Goal: Task Accomplishment & Management: Manage account settings

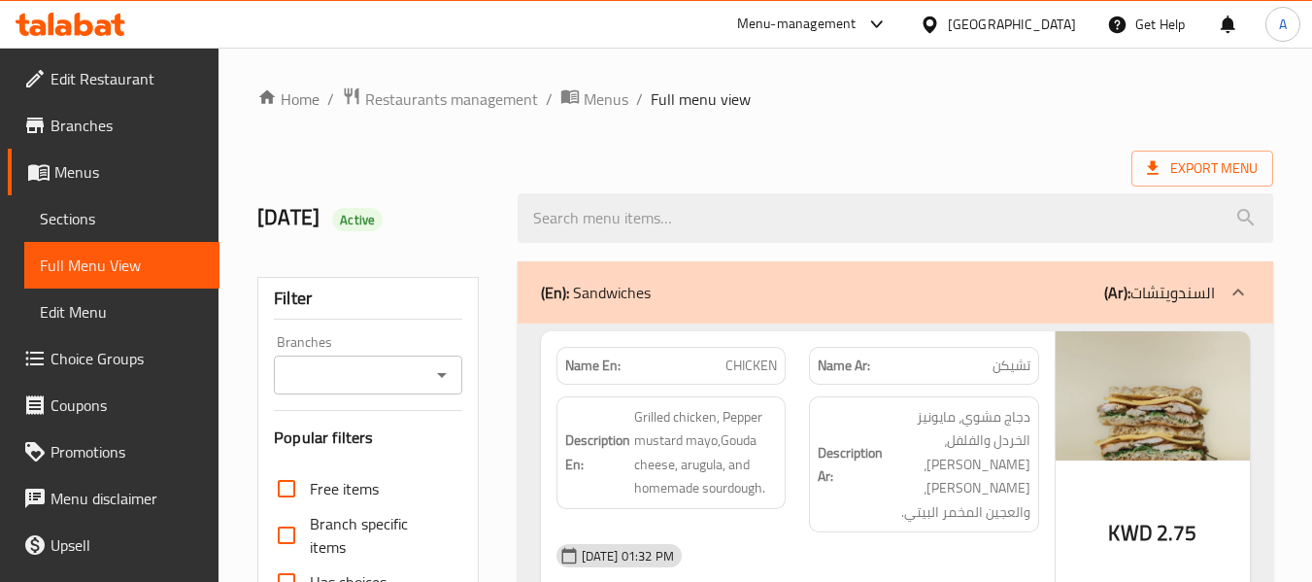
click at [94, 19] on icon at bounding box center [71, 24] width 110 height 23
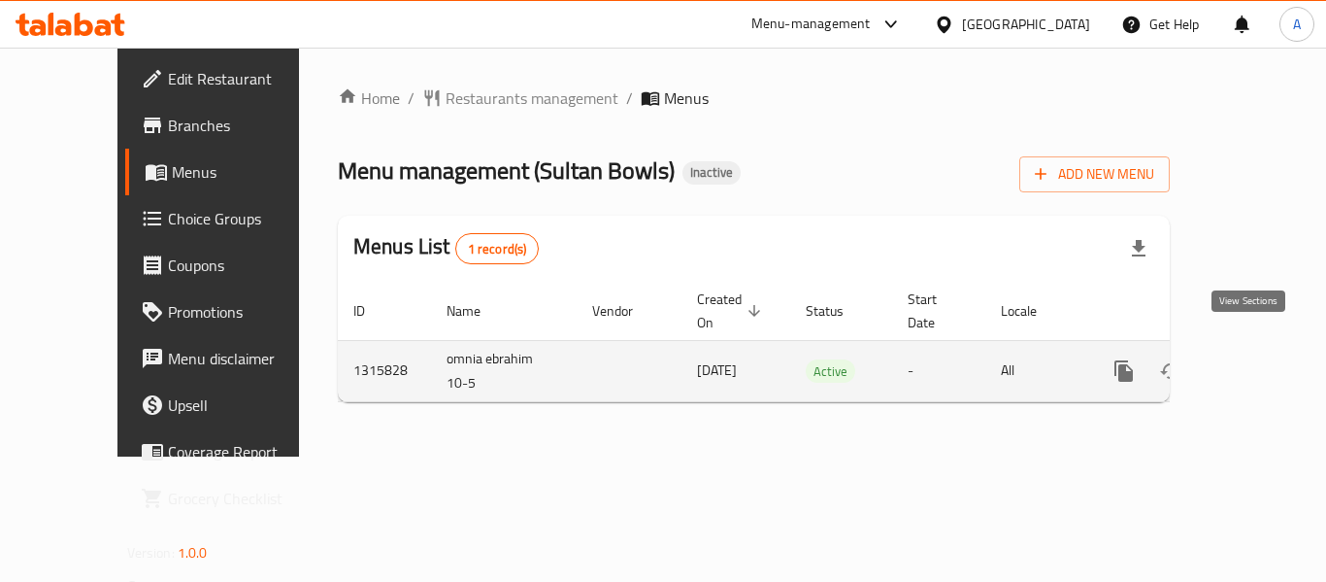
click at [1253, 359] on icon "enhanced table" at bounding box center [1264, 370] width 23 height 23
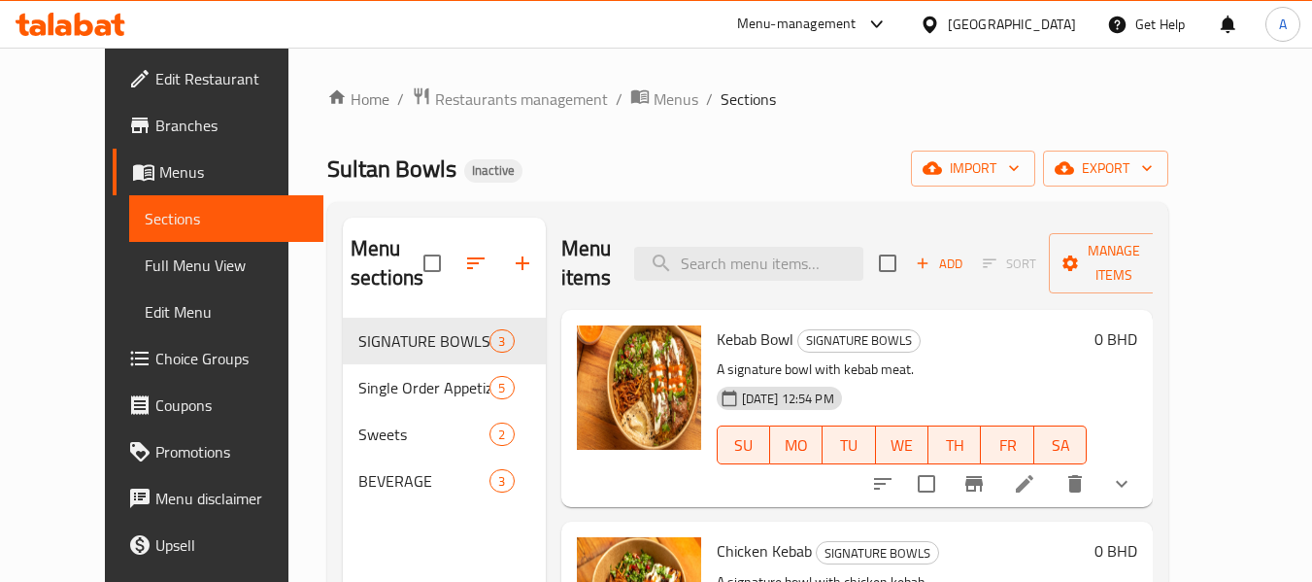
click at [145, 257] on span "Full Menu View" at bounding box center [227, 264] width 164 height 23
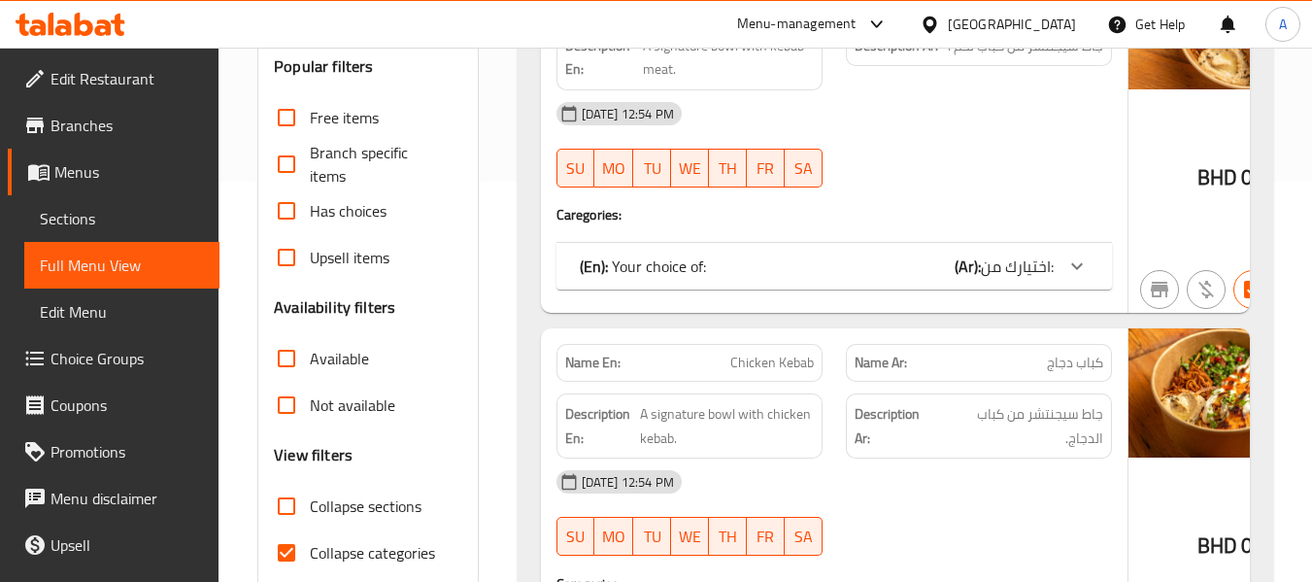
scroll to position [486, 0]
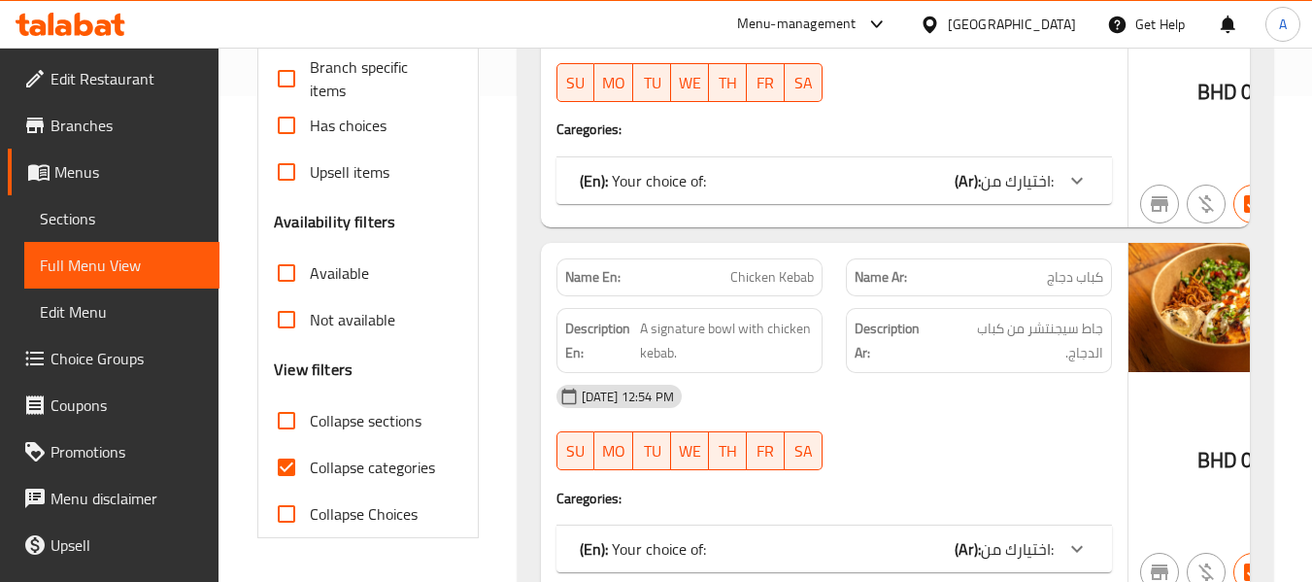
click at [407, 477] on span "Collapse categories" at bounding box center [372, 466] width 125 height 23
click at [310, 477] on input "Collapse categories" at bounding box center [286, 467] width 47 height 47
checkbox input "false"
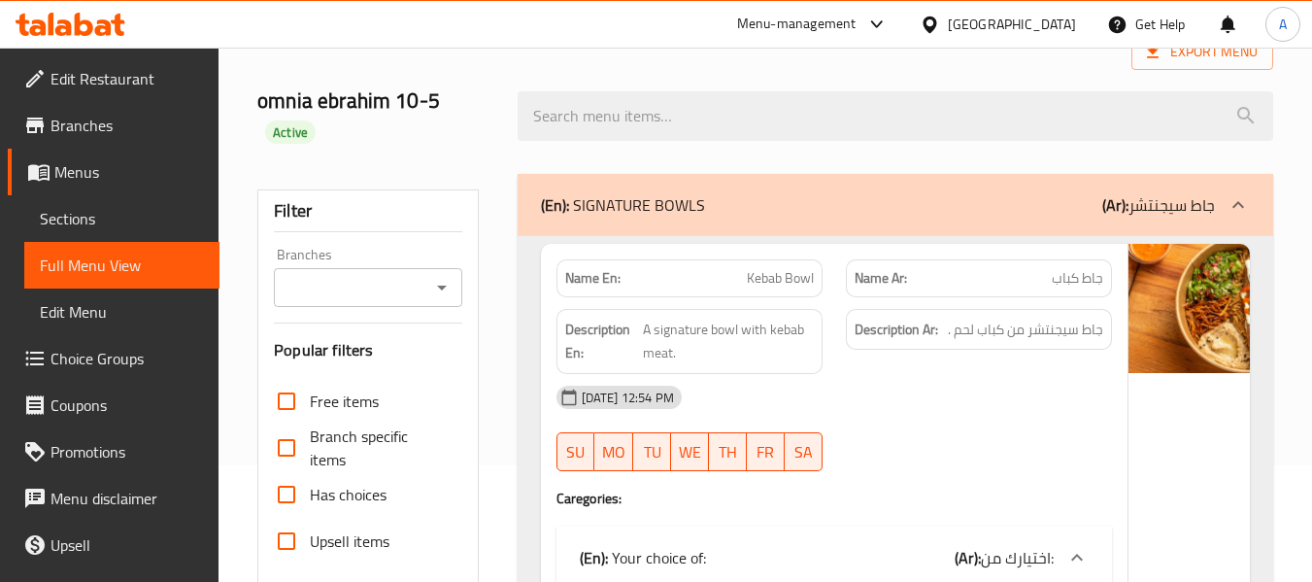
scroll to position [97, 0]
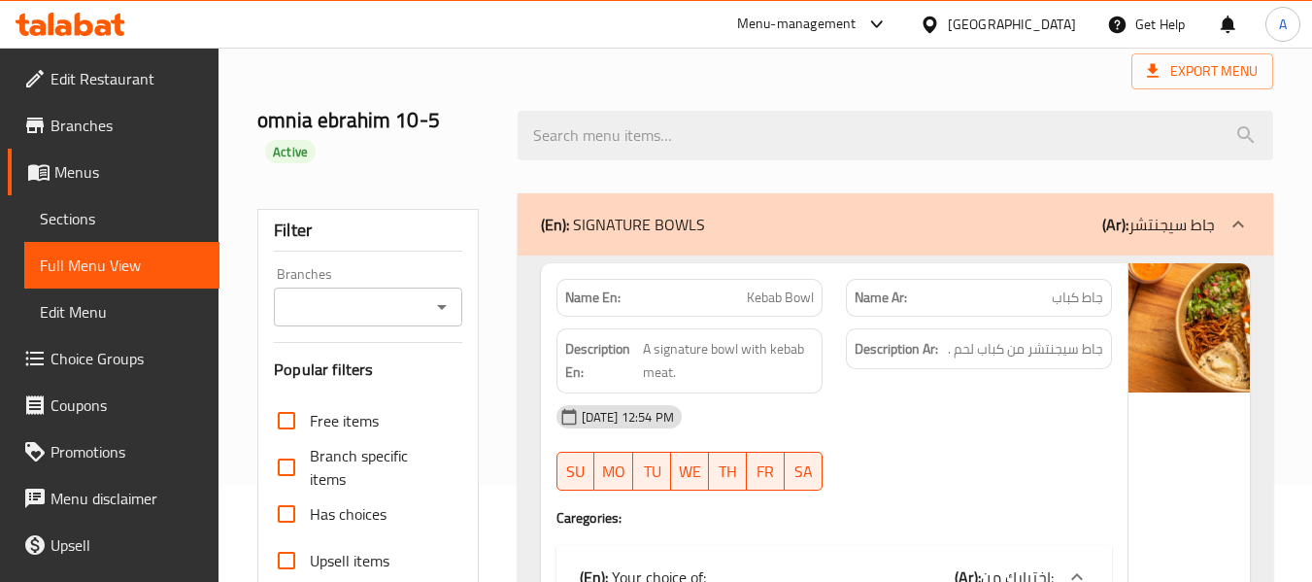
drag, startPoint x: 1272, startPoint y: 45, endPoint x: 949, endPoint y: 62, distance: 323.8
click at [949, 62] on div "Export Menu" at bounding box center [765, 71] width 1016 height 36
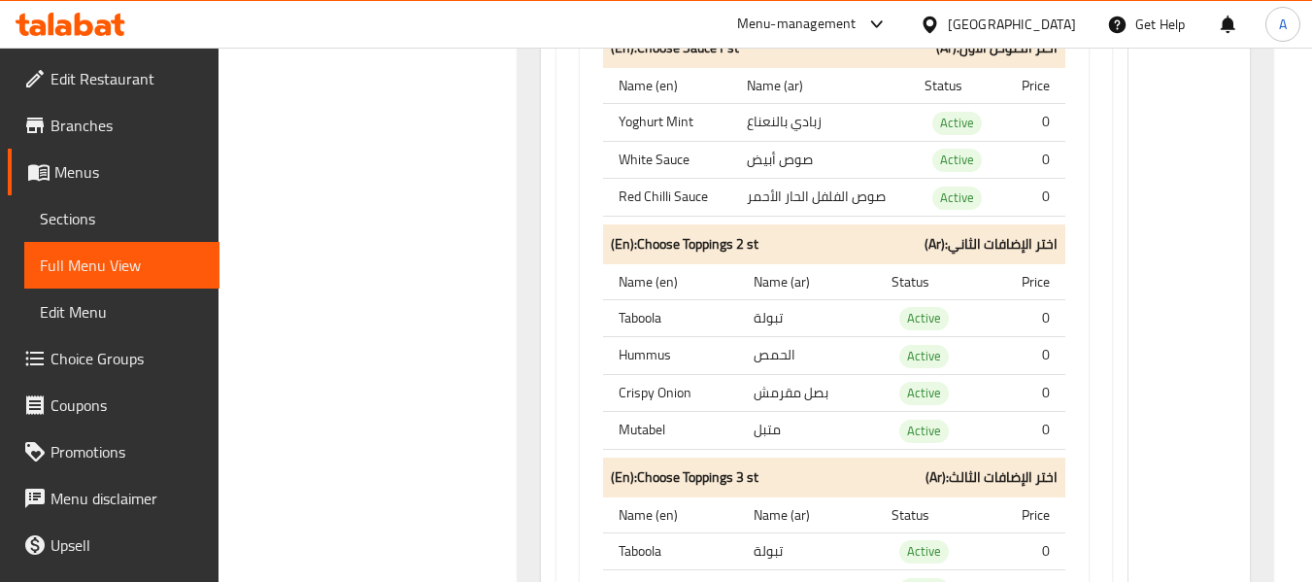
scroll to position [9808, 0]
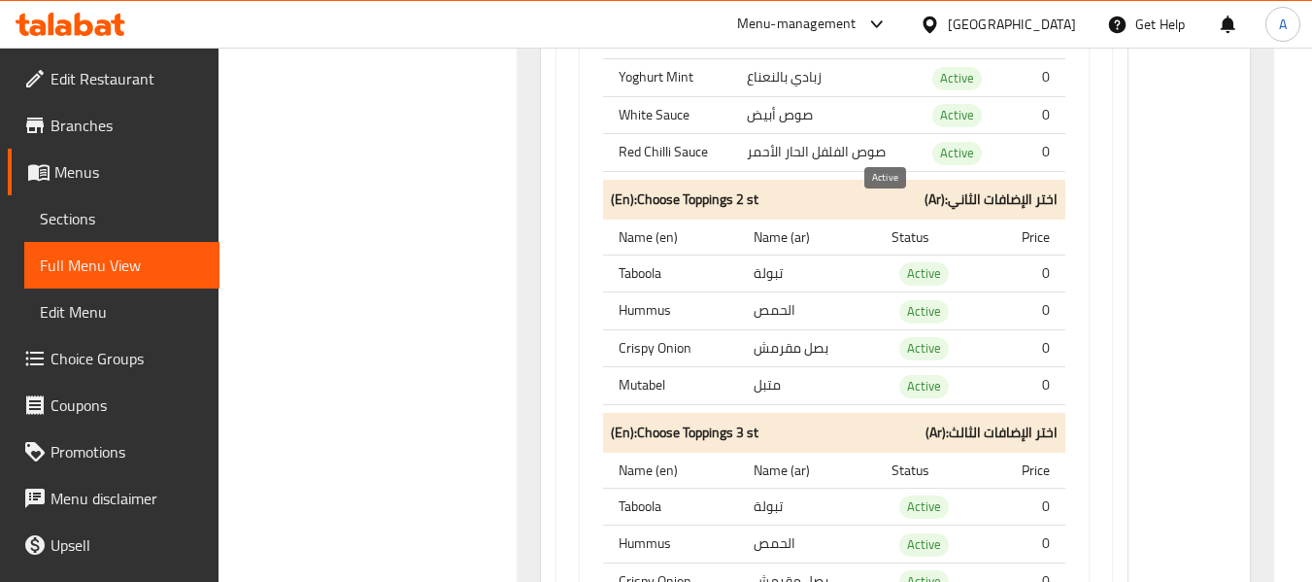
copy span "Active"
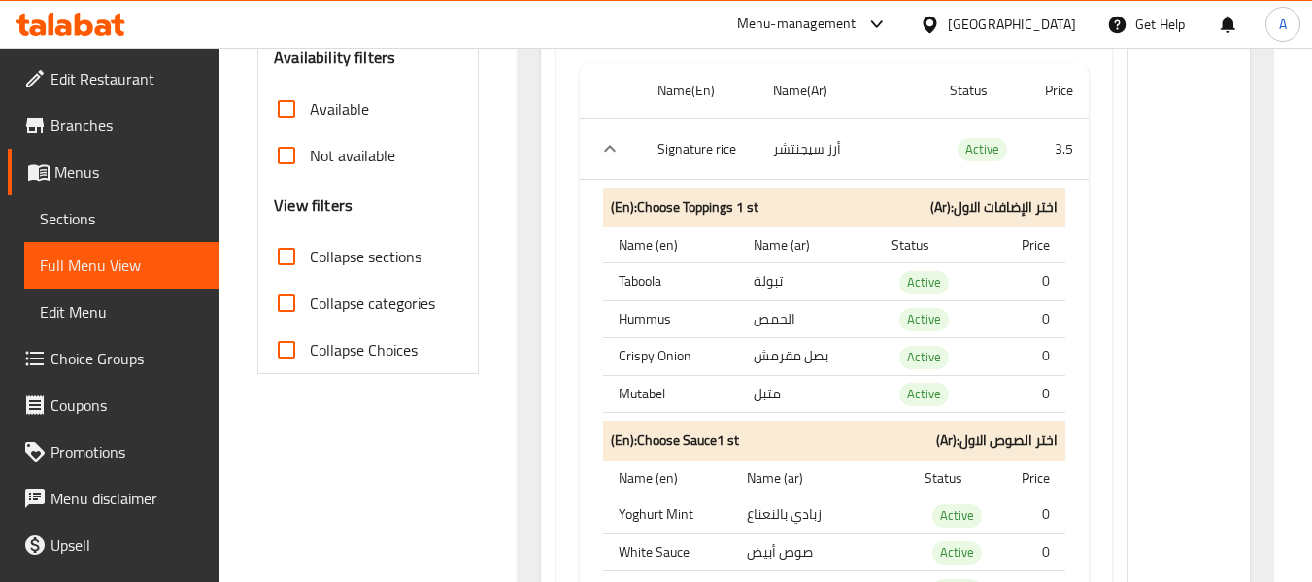
scroll to position [0, 0]
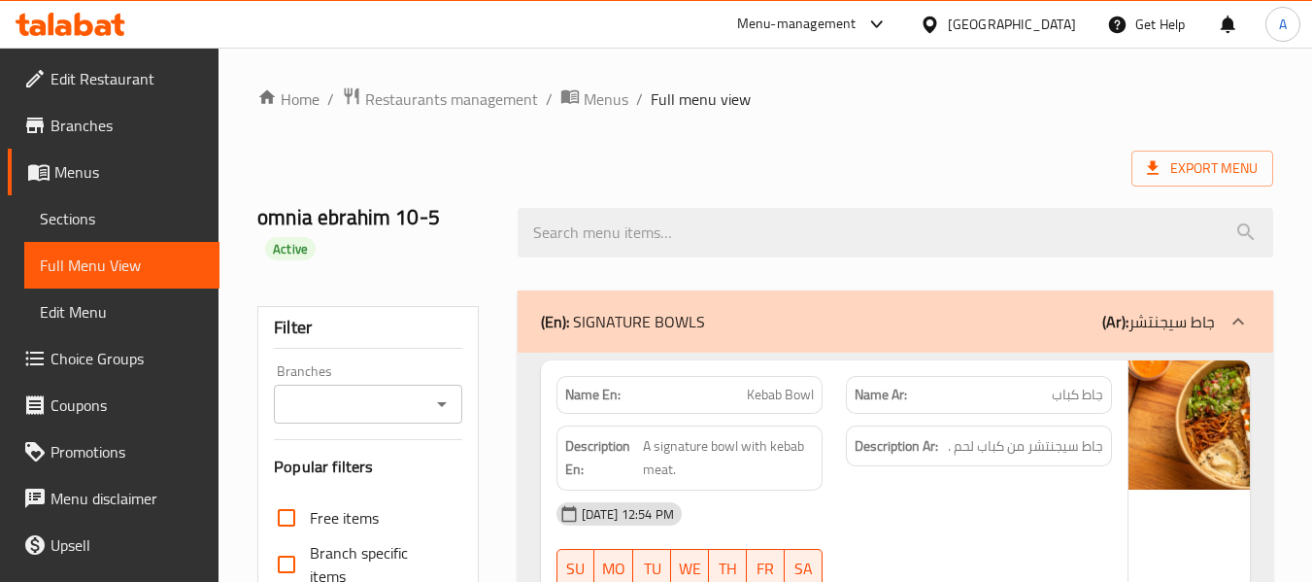
click at [585, 392] on strong "Name En:" at bounding box center [592, 395] width 55 height 20
copy strong "Name En:"
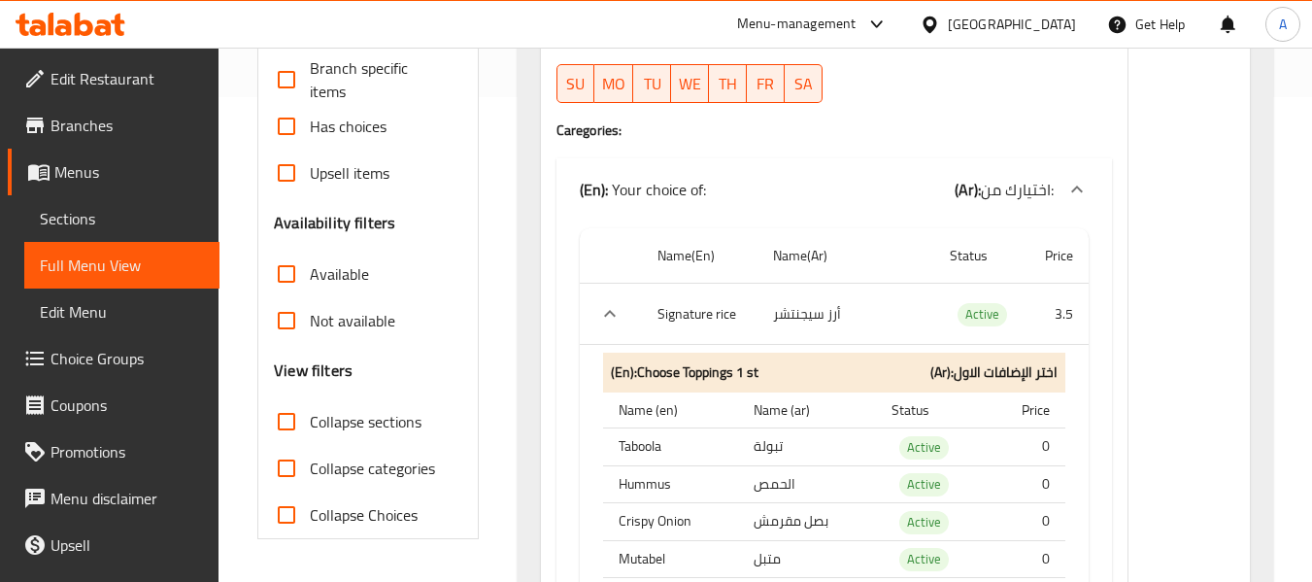
scroll to position [486, 0]
click at [1065, 188] on icon at bounding box center [1076, 188] width 23 height 23
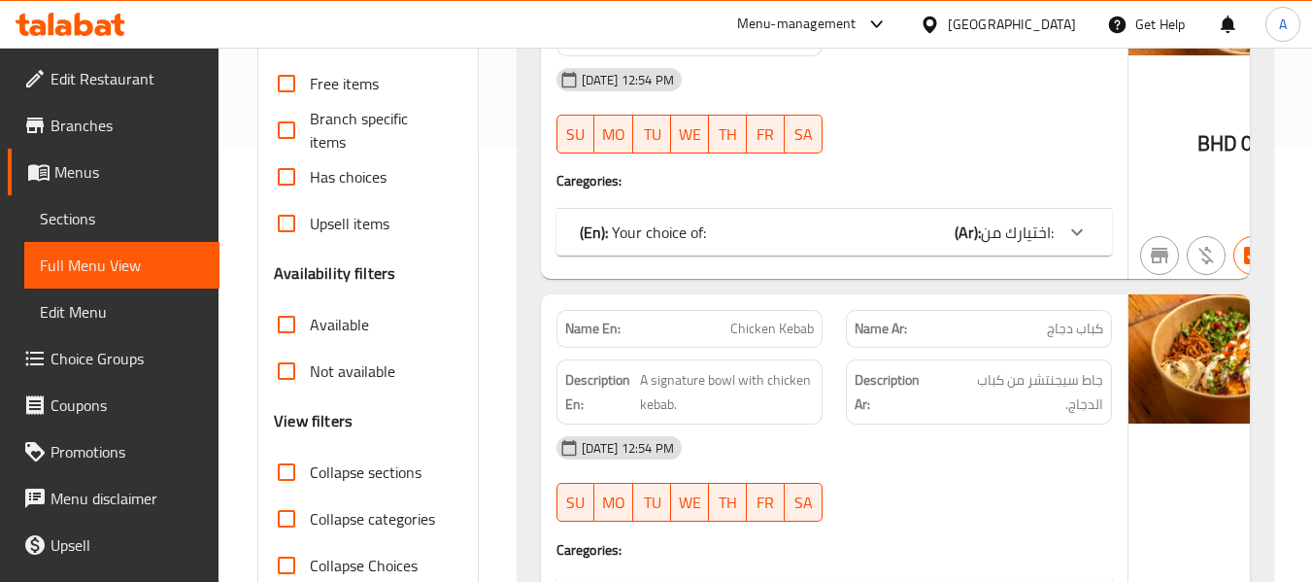
scroll to position [388, 0]
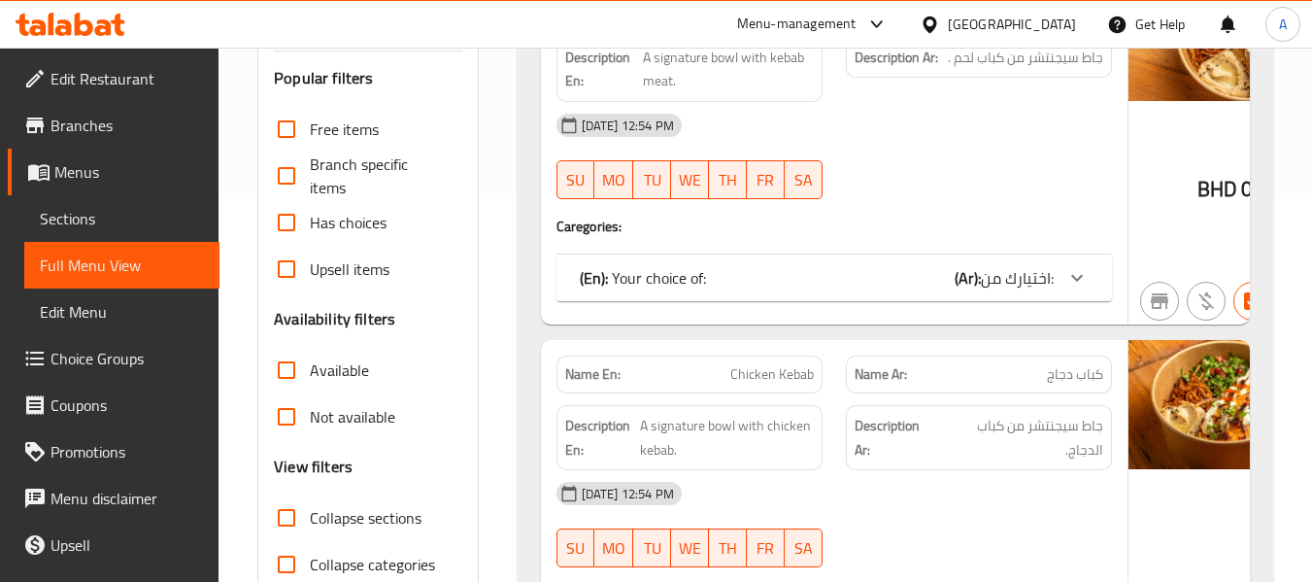
click at [1065, 283] on icon at bounding box center [1076, 277] width 23 height 23
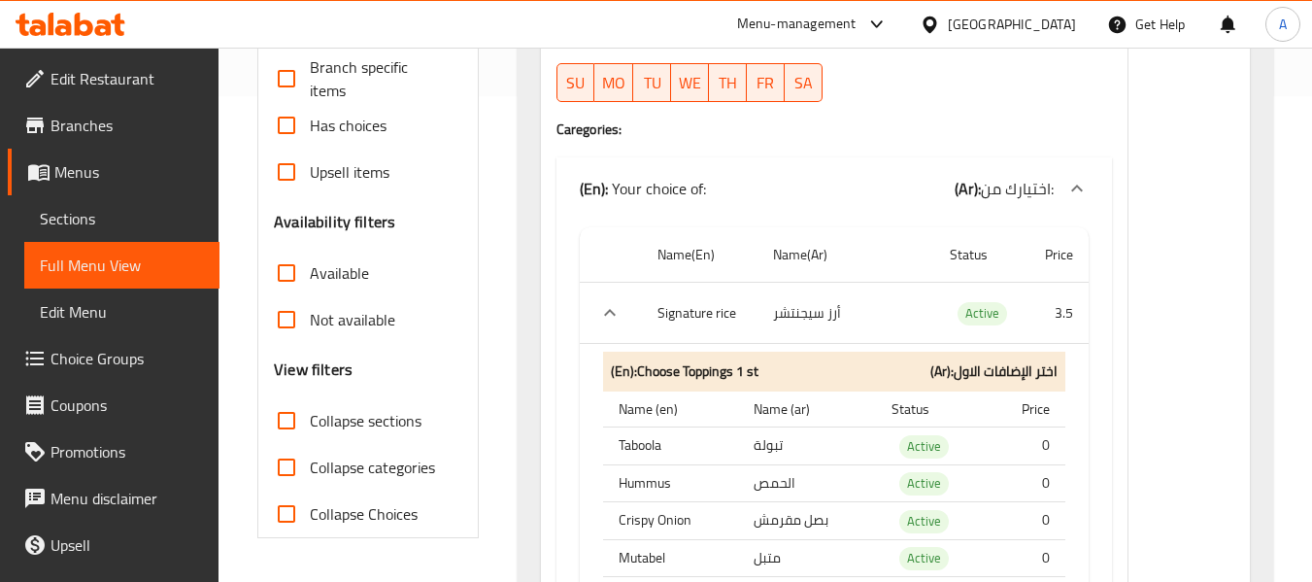
scroll to position [583, 0]
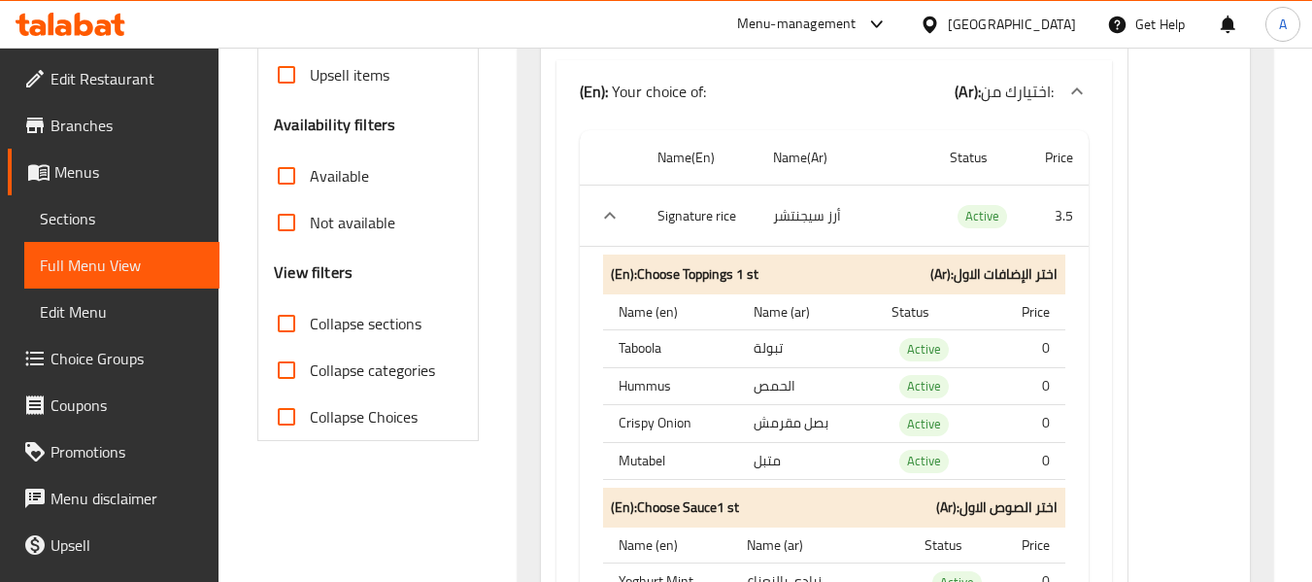
click at [598, 227] on icon "expand row" at bounding box center [609, 215] width 23 height 23
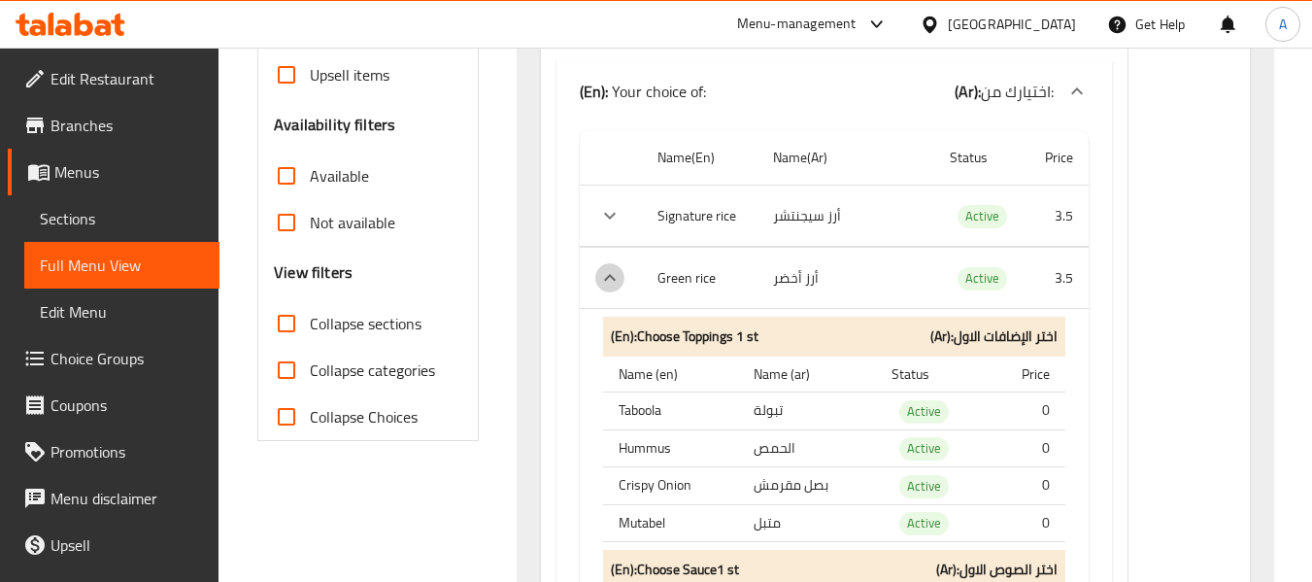
click at [615, 281] on icon "expand row" at bounding box center [610, 277] width 12 height 7
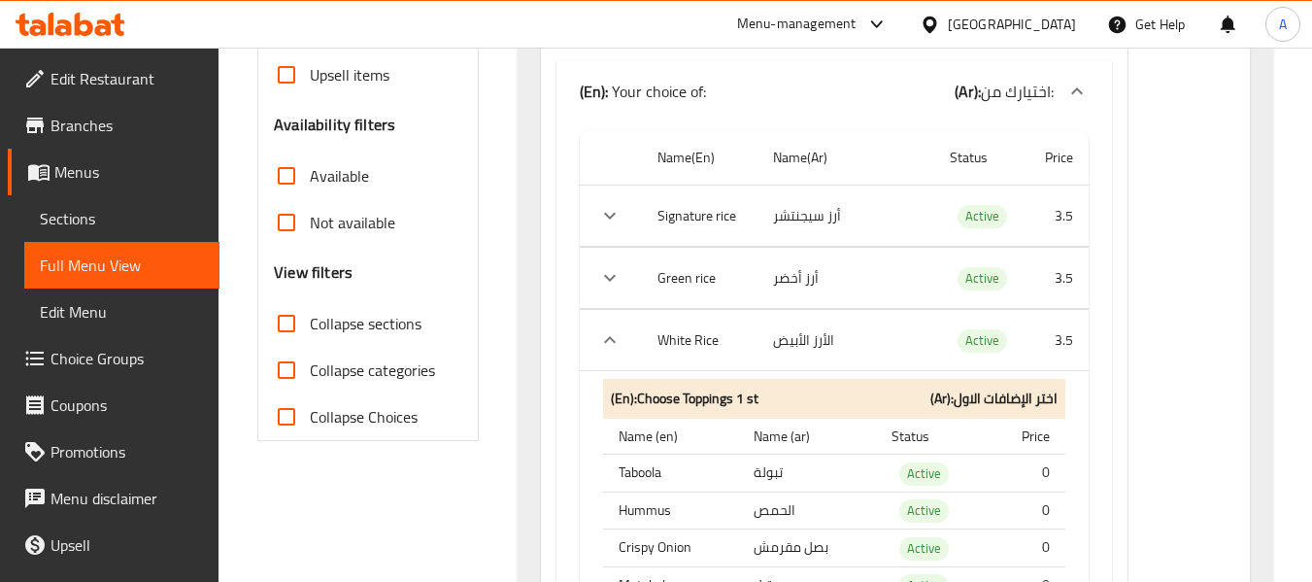
click at [620, 346] on td "choices table" at bounding box center [611, 340] width 63 height 61
click at [607, 352] on icon "expand row" at bounding box center [609, 339] width 23 height 23
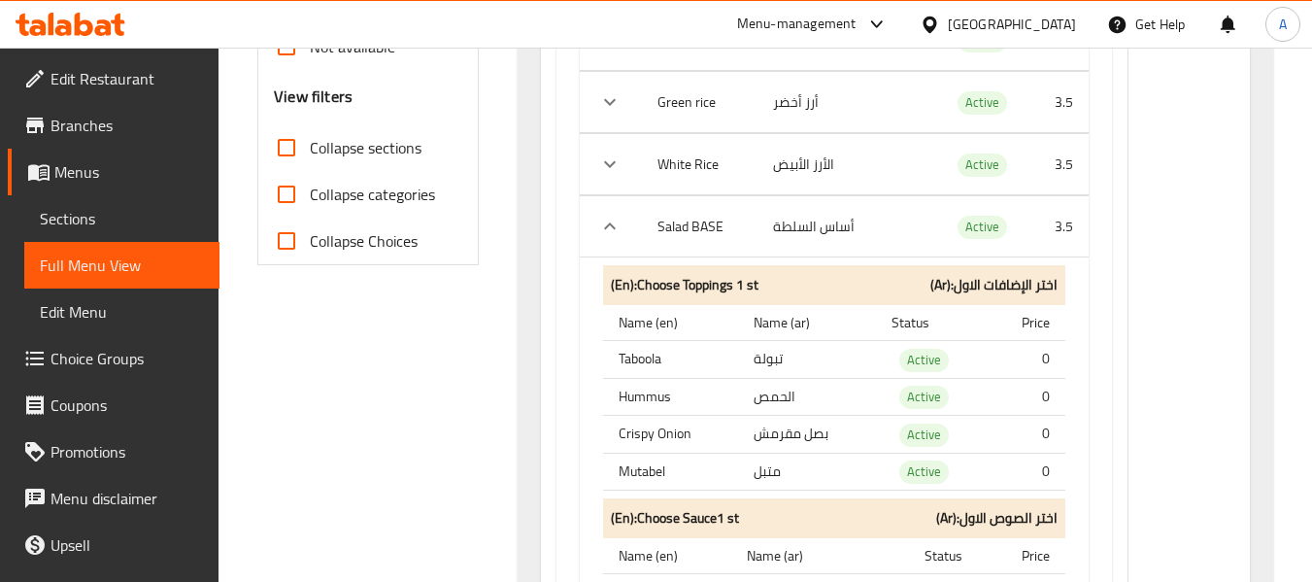
scroll to position [777, 0]
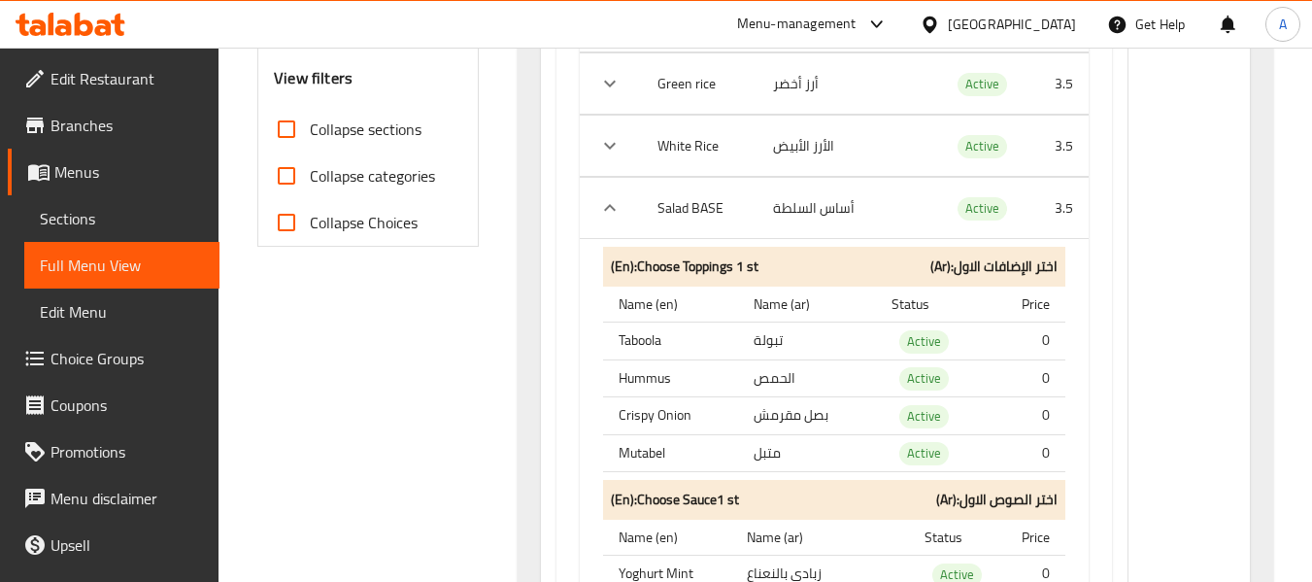
click at [613, 211] on icon "expand row" at bounding box center [610, 207] width 12 height 7
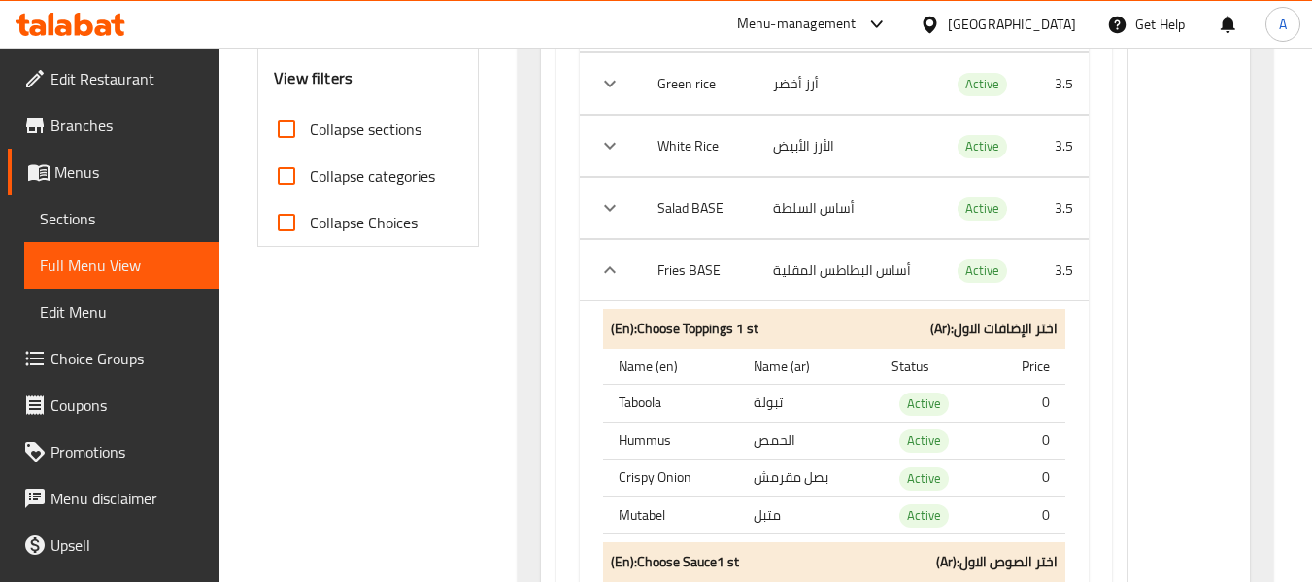
click at [613, 282] on icon "expand row" at bounding box center [609, 269] width 23 height 23
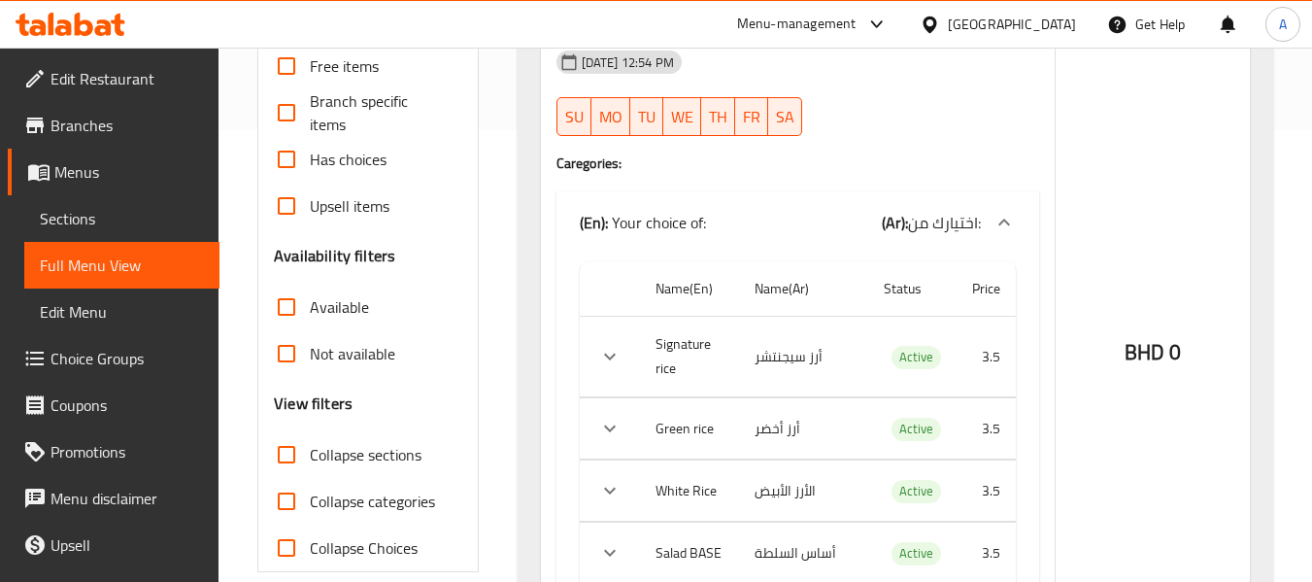
scroll to position [486, 0]
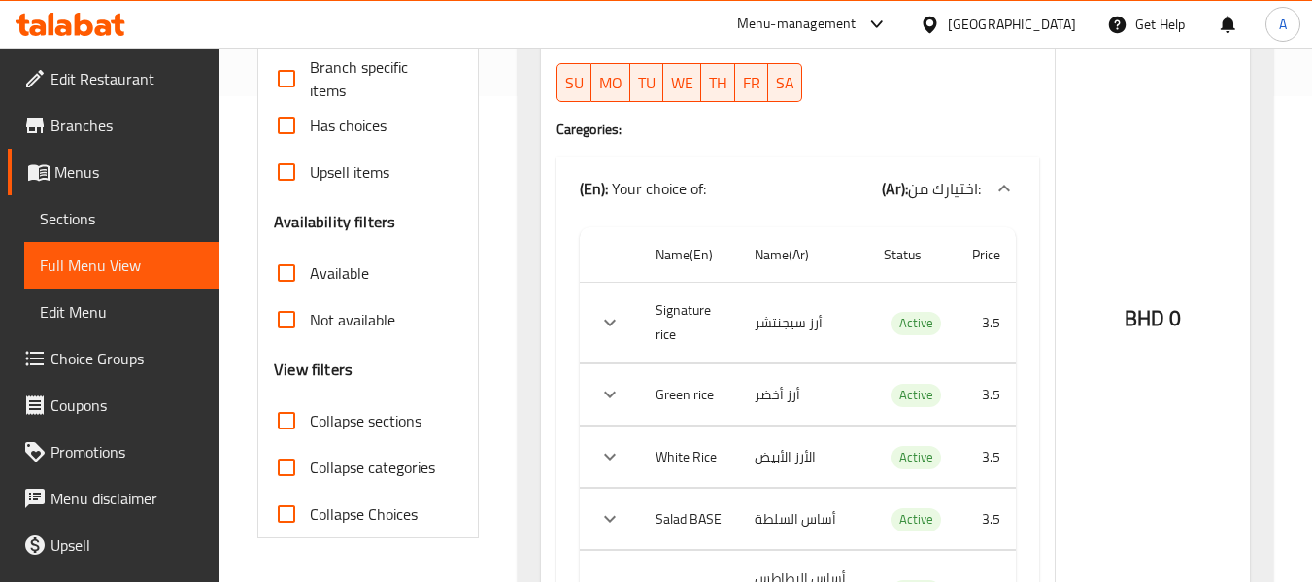
click at [1013, 190] on icon at bounding box center [1003, 188] width 23 height 23
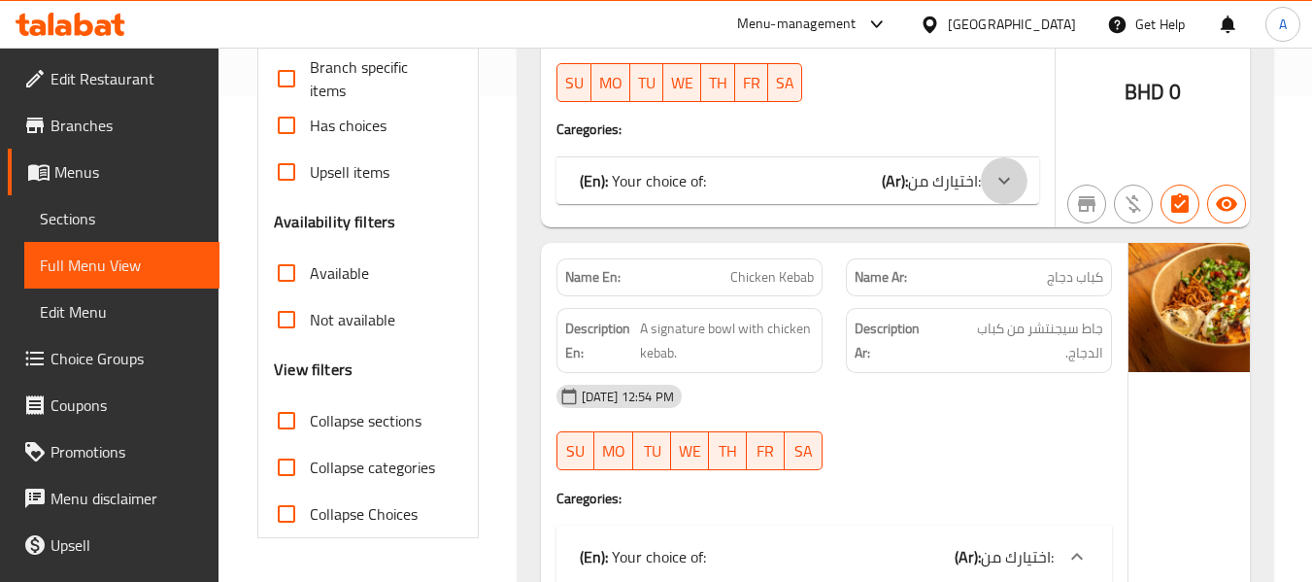
click at [995, 182] on icon at bounding box center [1003, 180] width 23 height 23
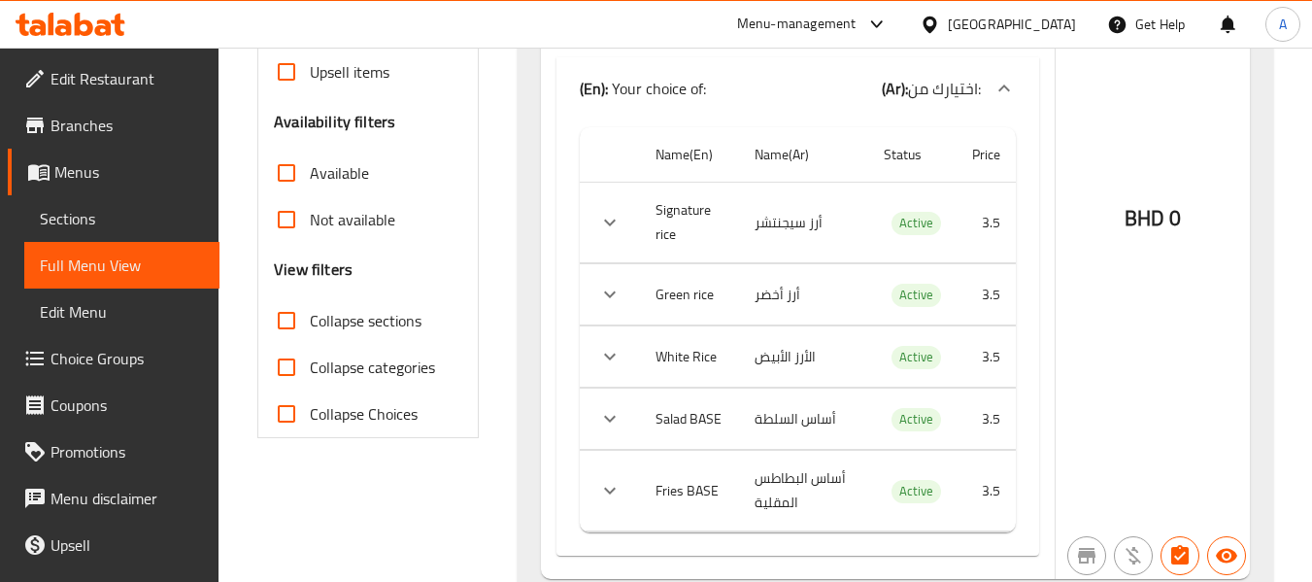
scroll to position [583, 0]
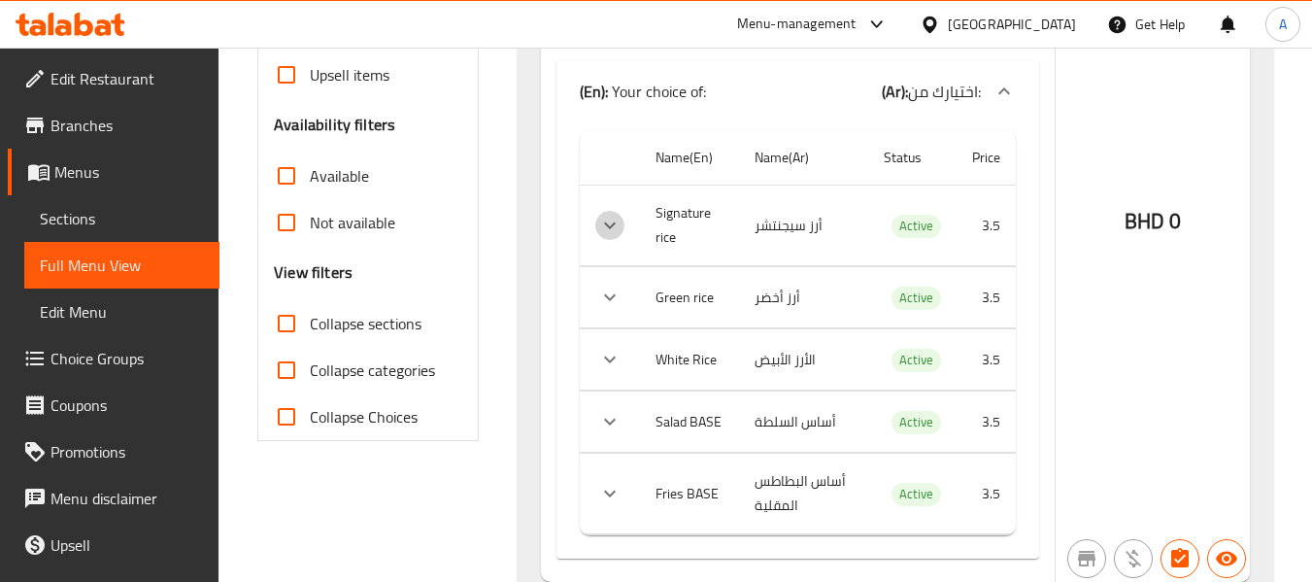
click at [603, 226] on icon "expand row" at bounding box center [609, 225] width 23 height 23
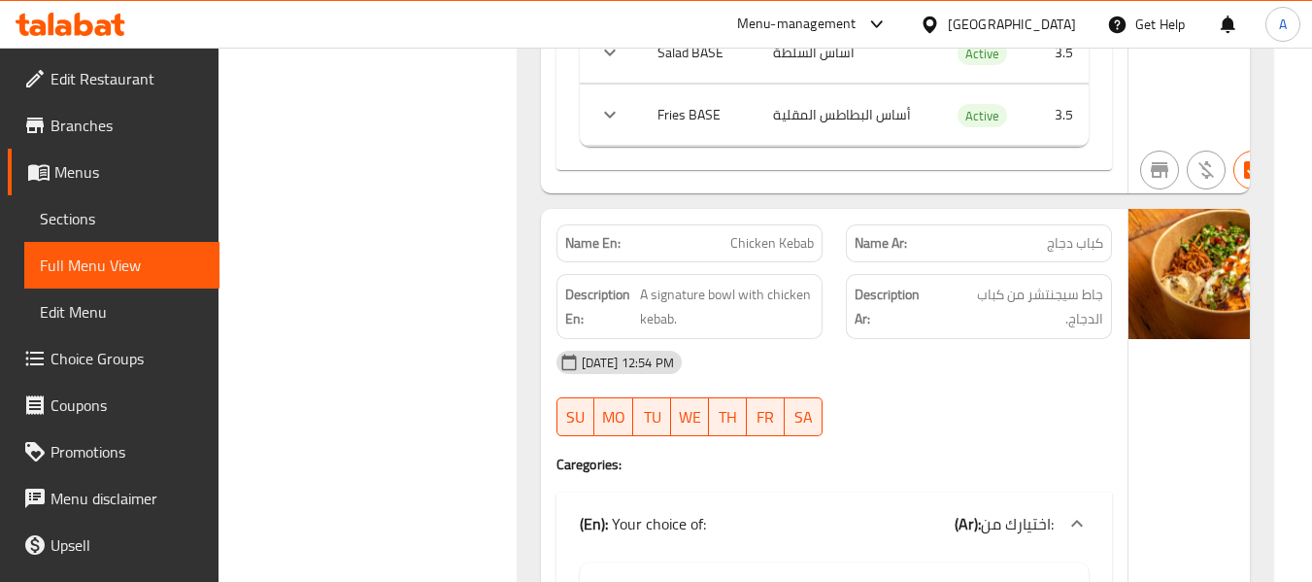
scroll to position [2525, 0]
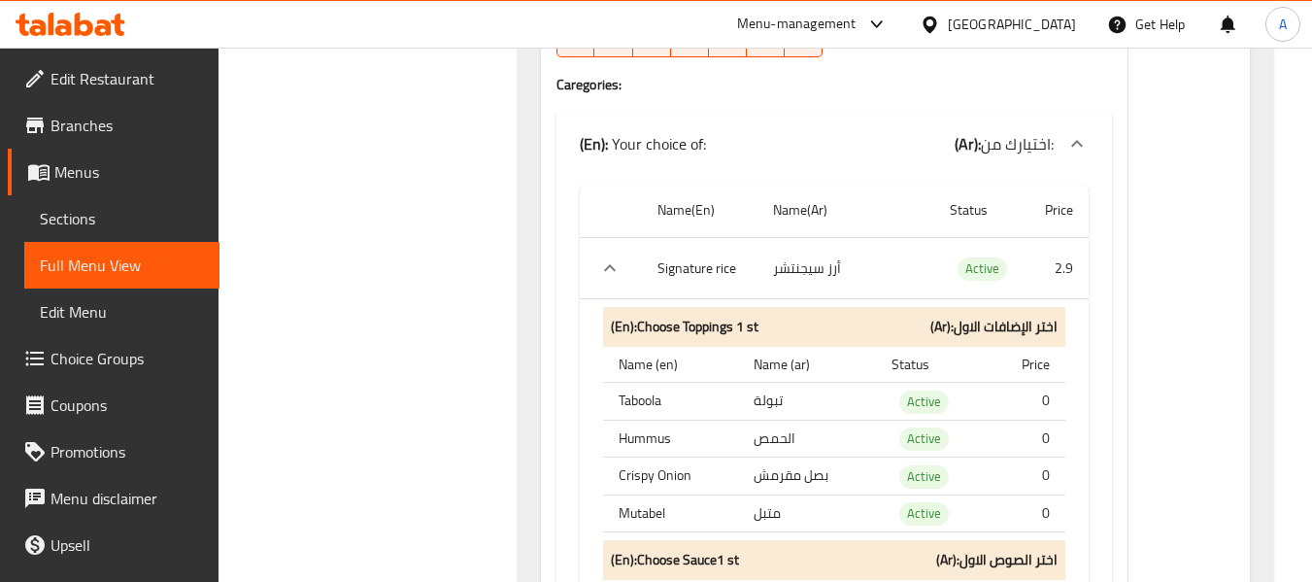
scroll to position [4467, 0]
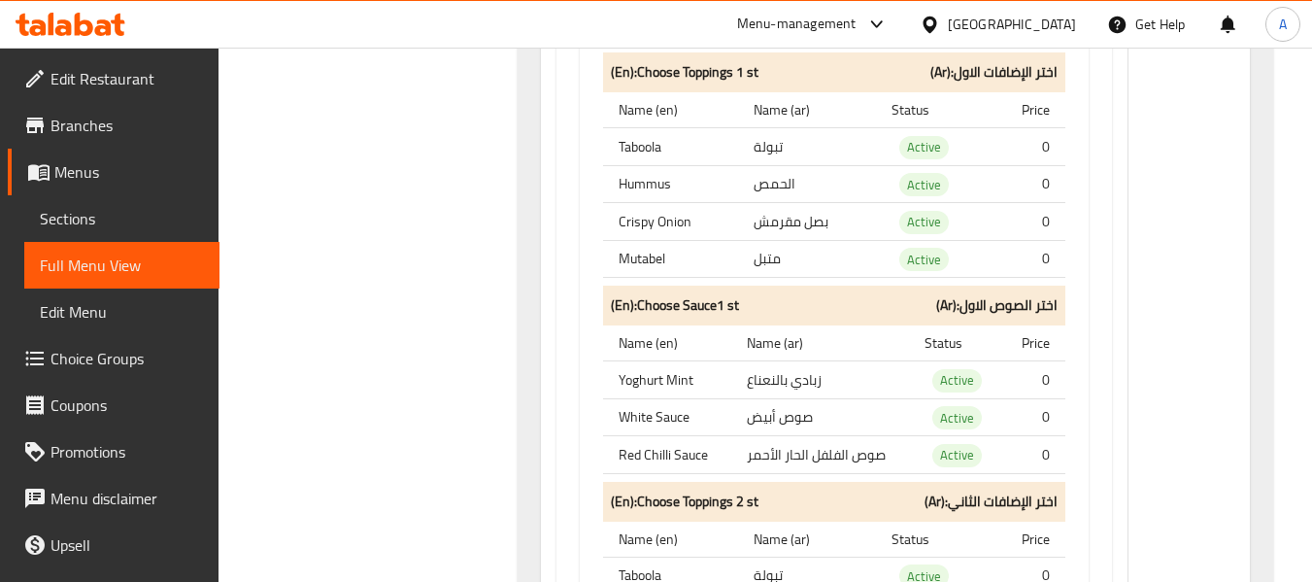
scroll to position [6409, 0]
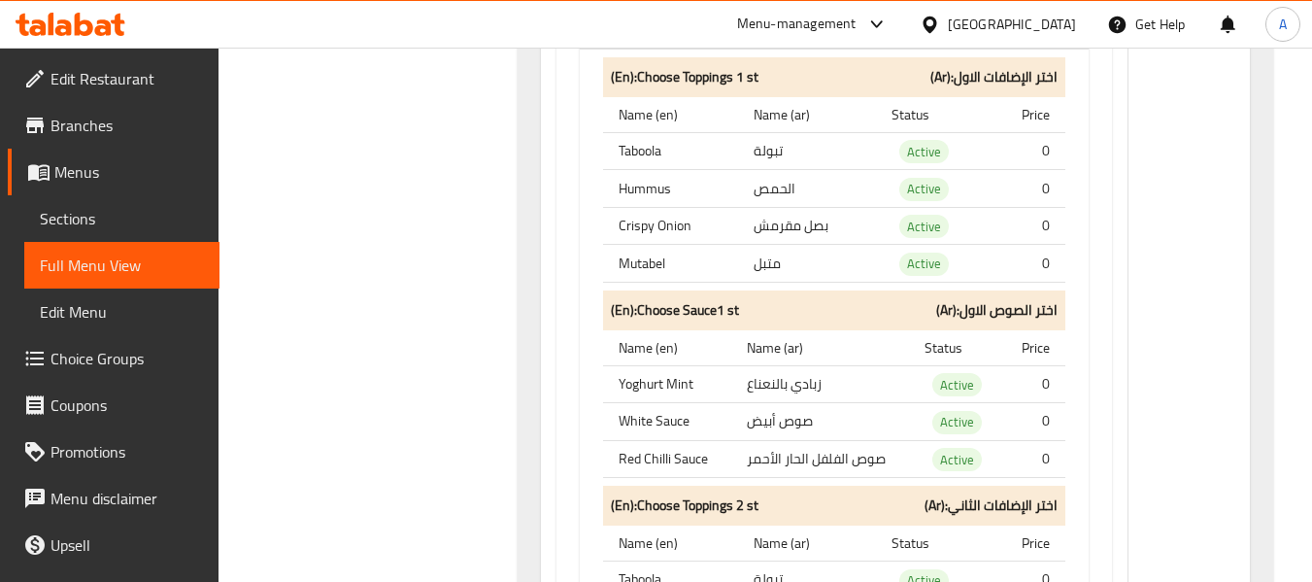
scroll to position [8060, 0]
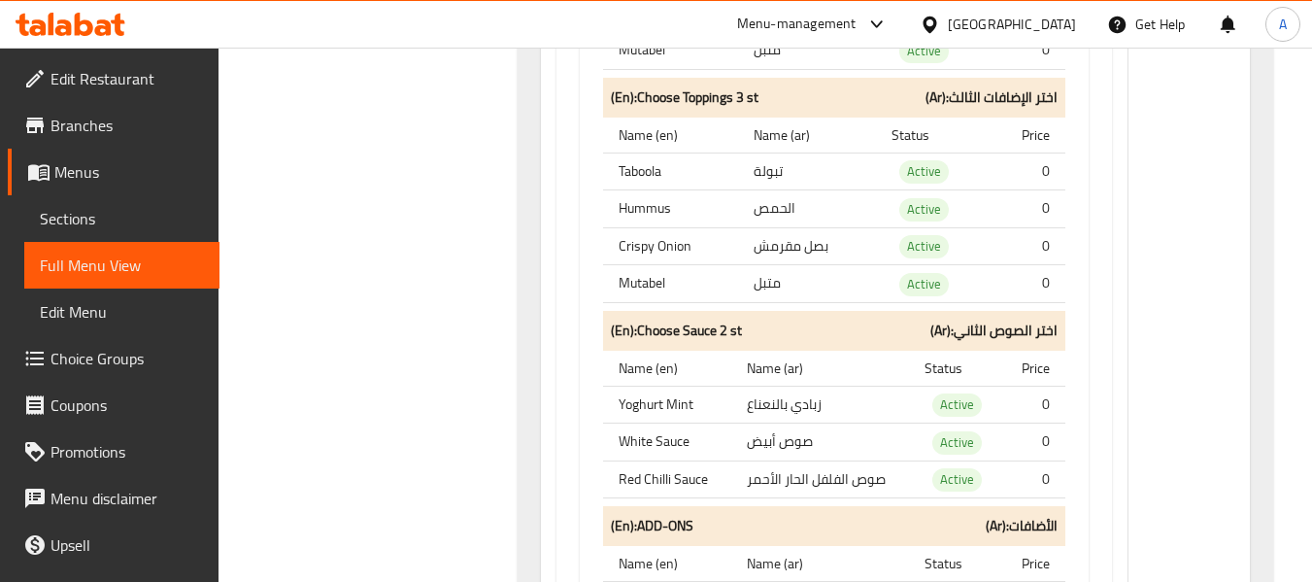
scroll to position [10099, 0]
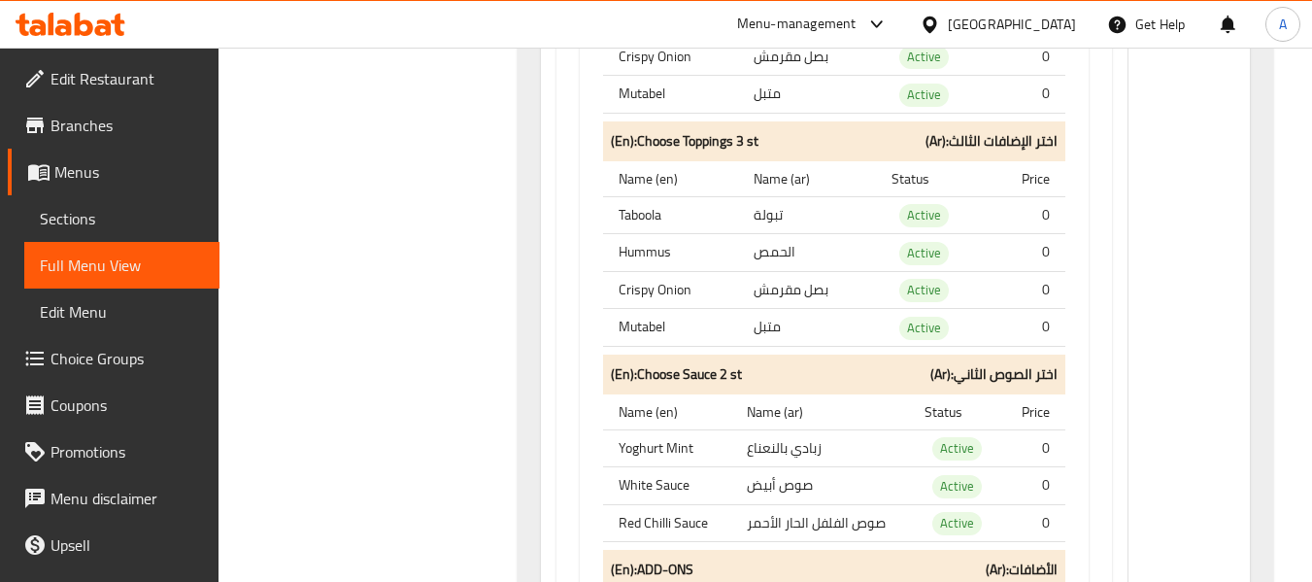
drag, startPoint x: 696, startPoint y: 244, endPoint x: 777, endPoint y: 249, distance: 80.7
copy span "Chicken Kebab"
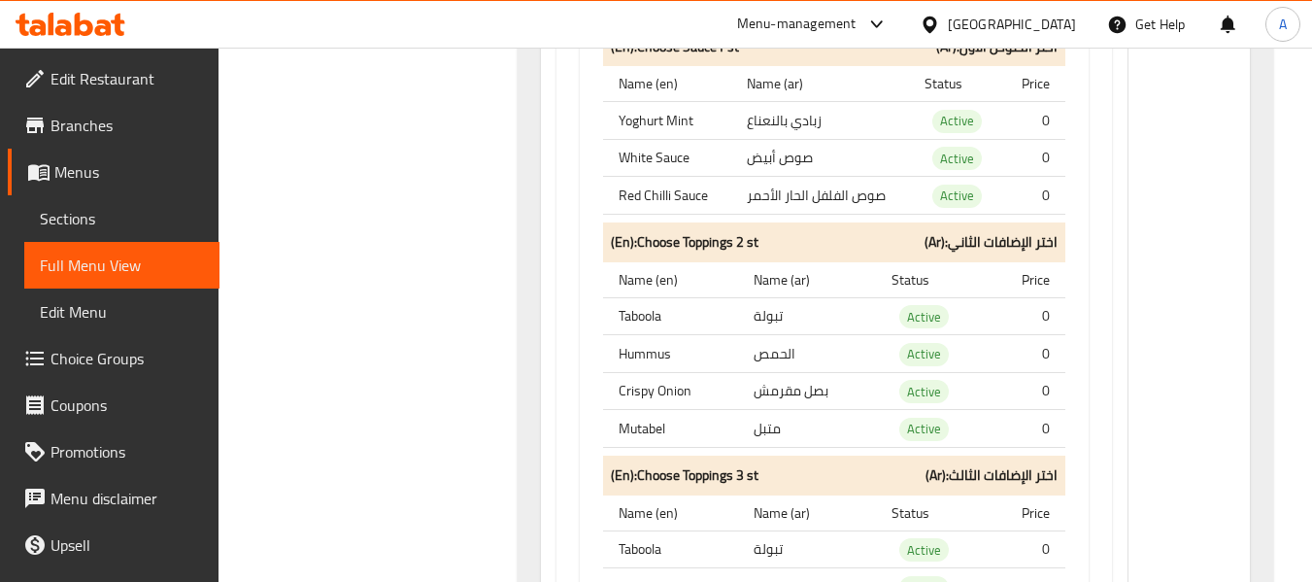
scroll to position [20101, 0]
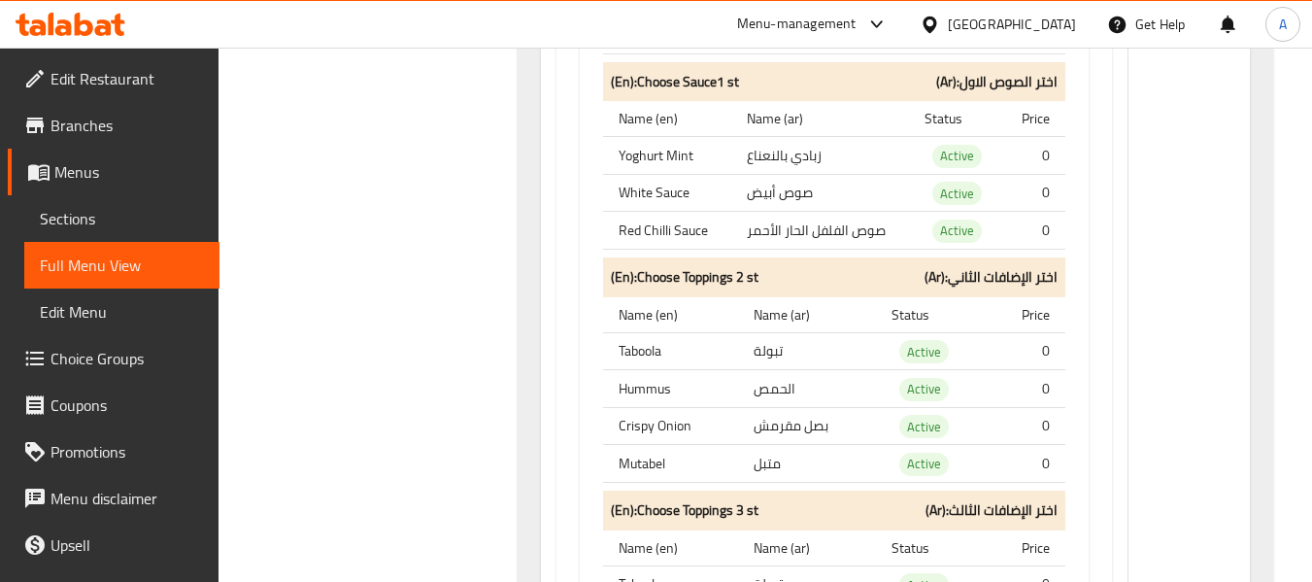
drag, startPoint x: 697, startPoint y: 189, endPoint x: 788, endPoint y: 194, distance: 90.4
copy span "Chicken Shish"
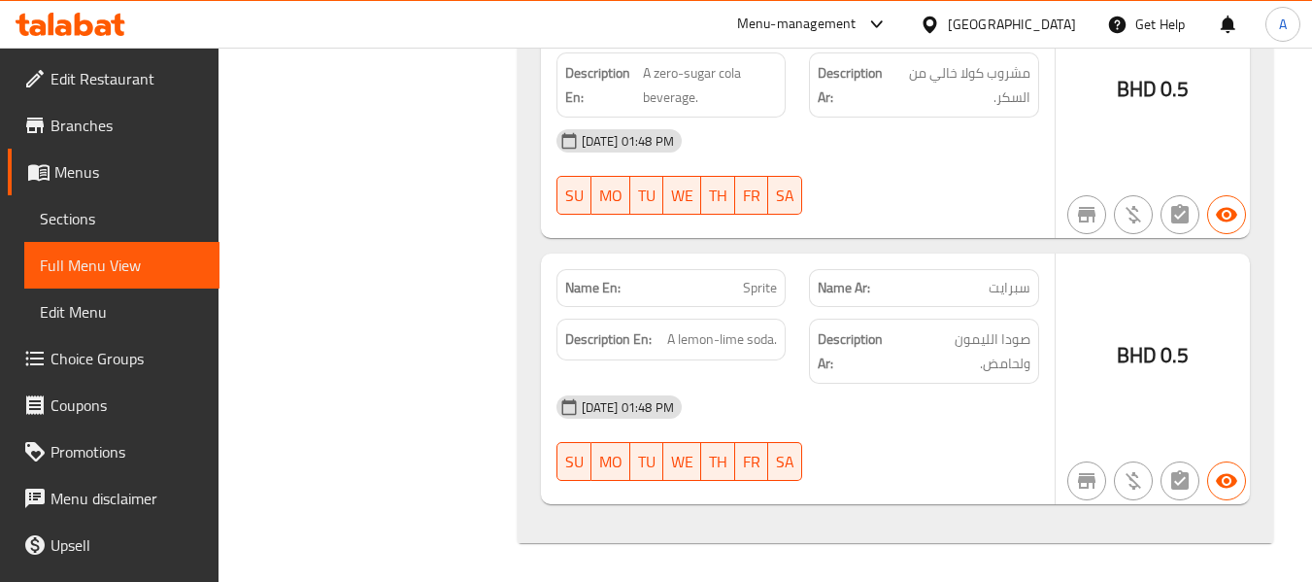
scroll to position [30200, 0]
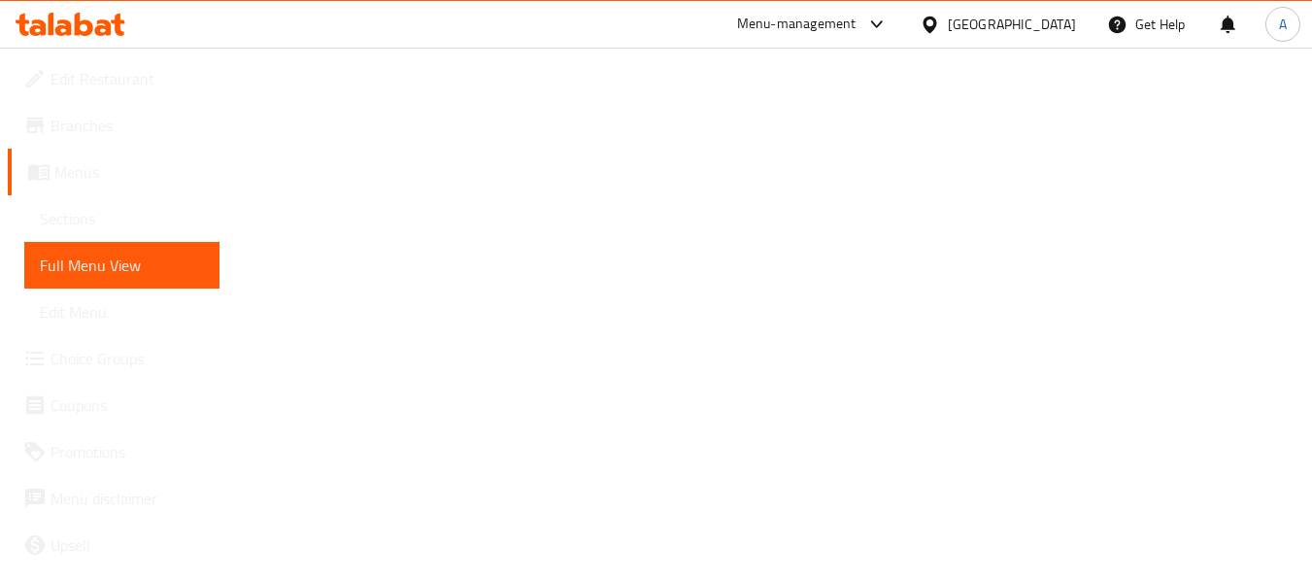
scroll to position [30589, 0]
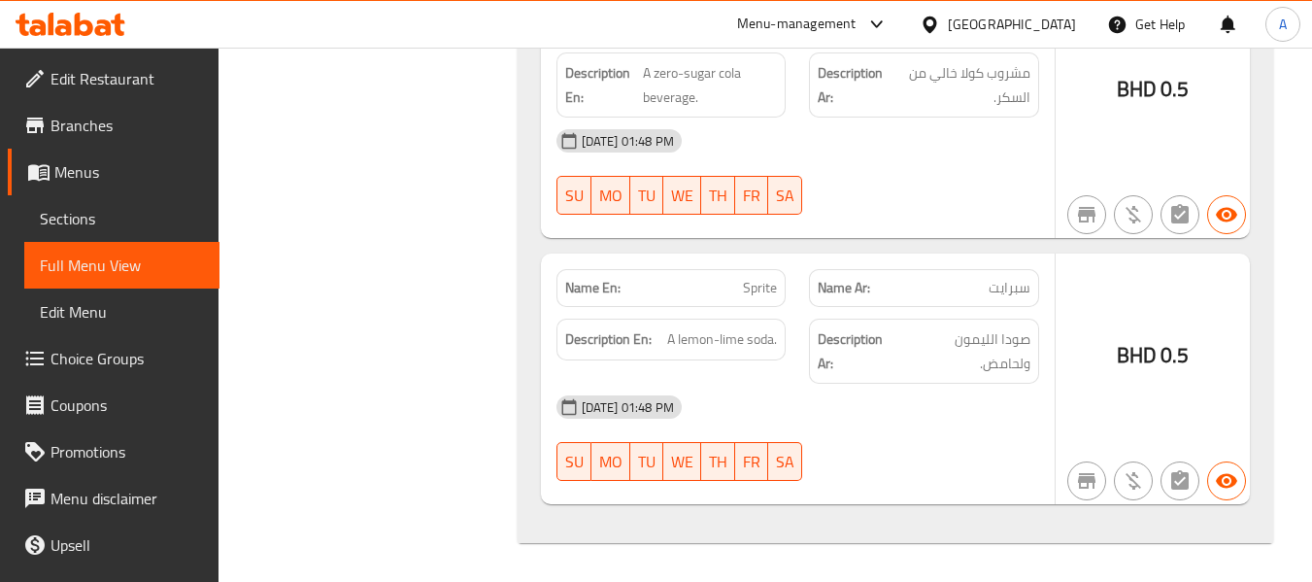
scroll to position [30783, 0]
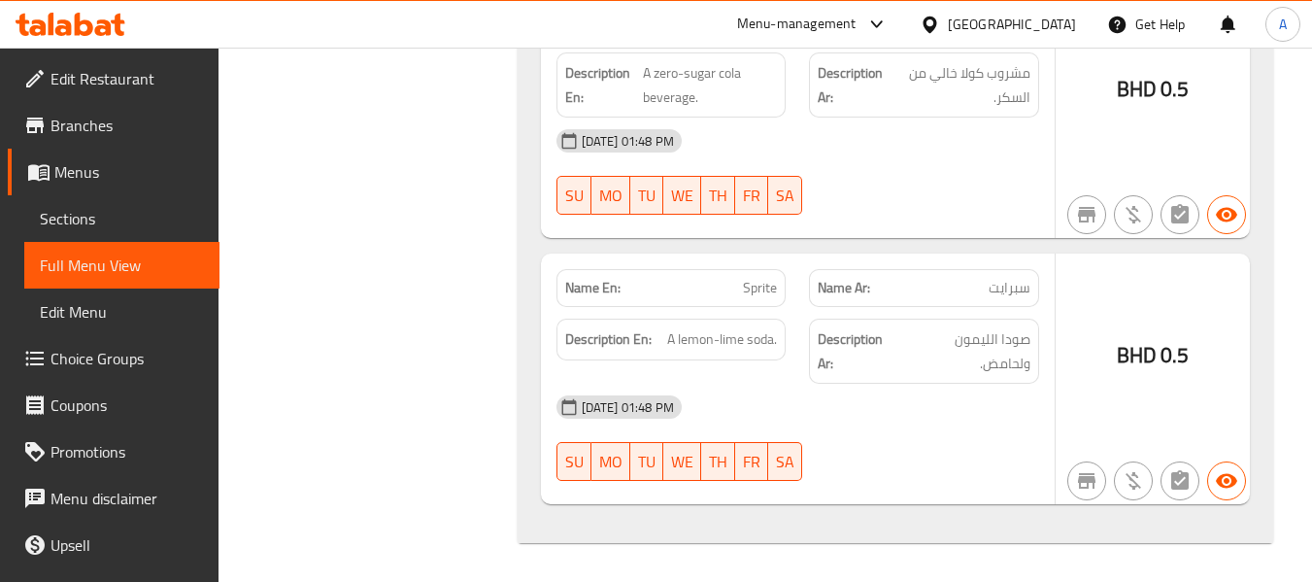
drag, startPoint x: 610, startPoint y: 379, endPoint x: 644, endPoint y: 409, distance: 45.4
copy span "Labna with Zatar served with bread"
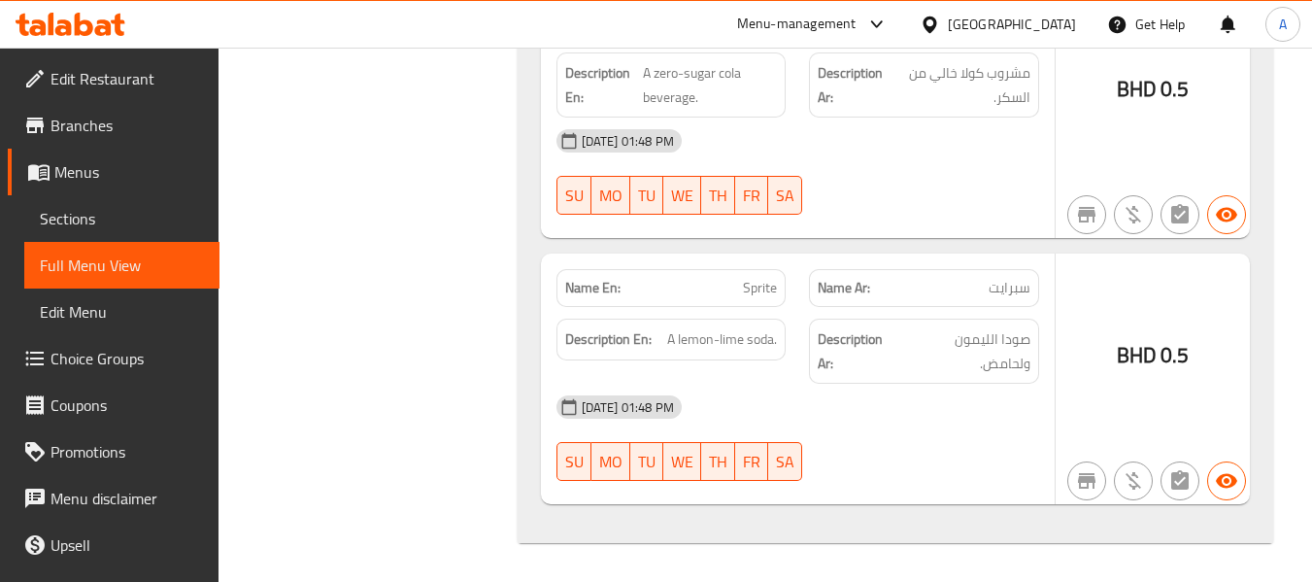
drag, startPoint x: 703, startPoint y: 267, endPoint x: 779, endPoint y: 285, distance: 77.7
copy span "Rice Pudding"
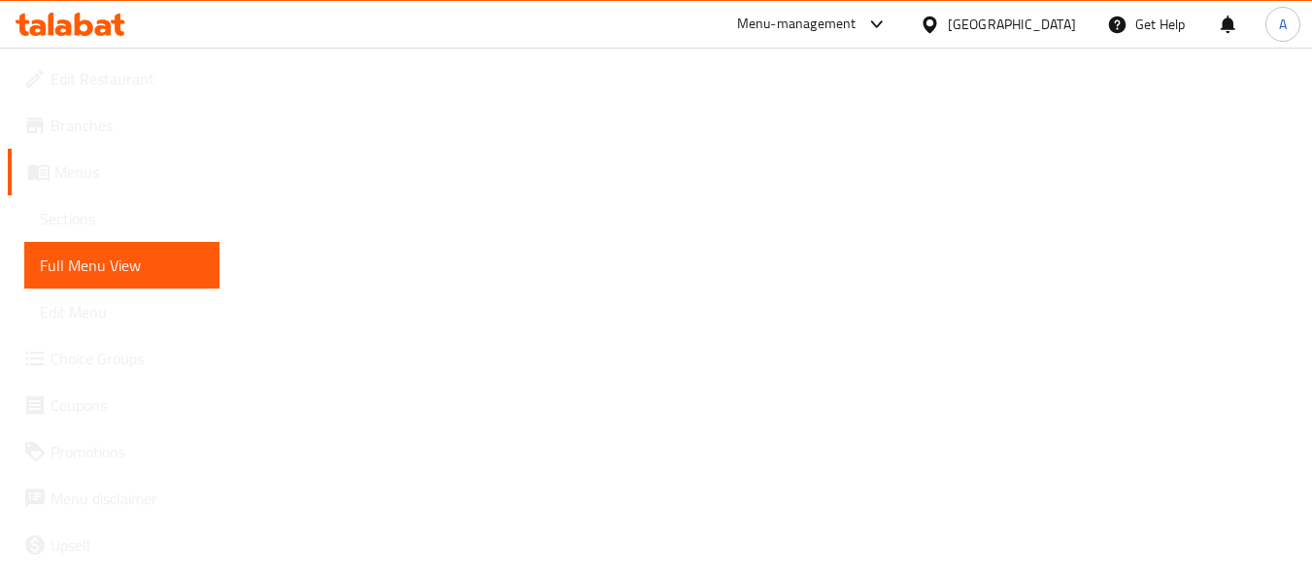
scroll to position [31754, 0]
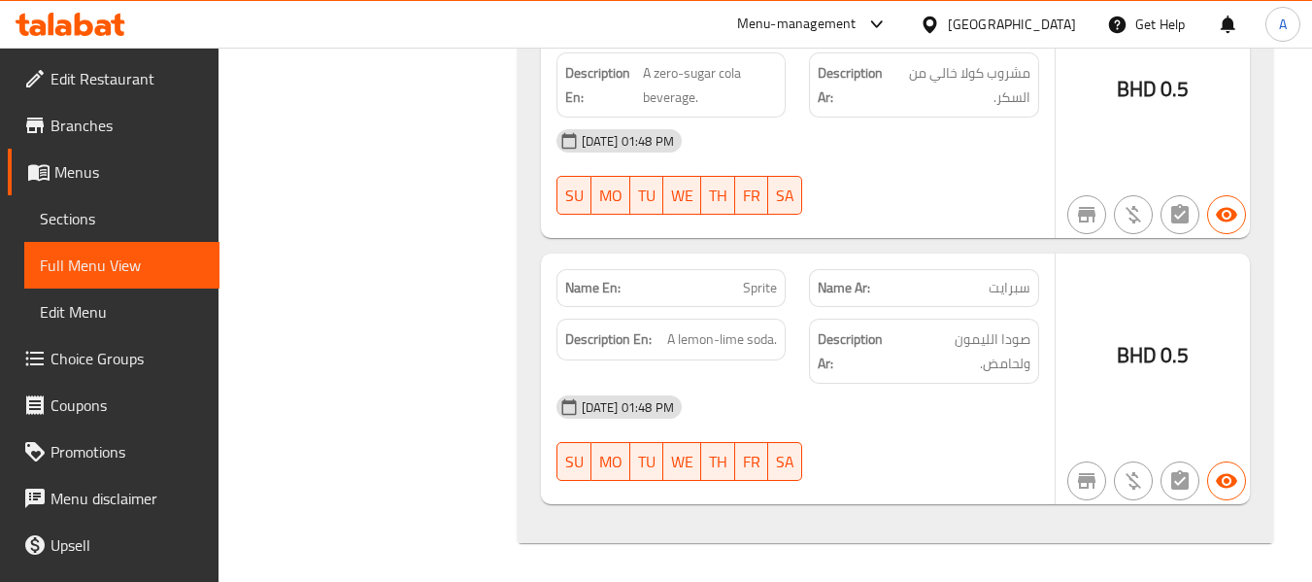
drag, startPoint x: 717, startPoint y: 333, endPoint x: 795, endPoint y: 337, distance: 78.8
copy span "Tres leche"
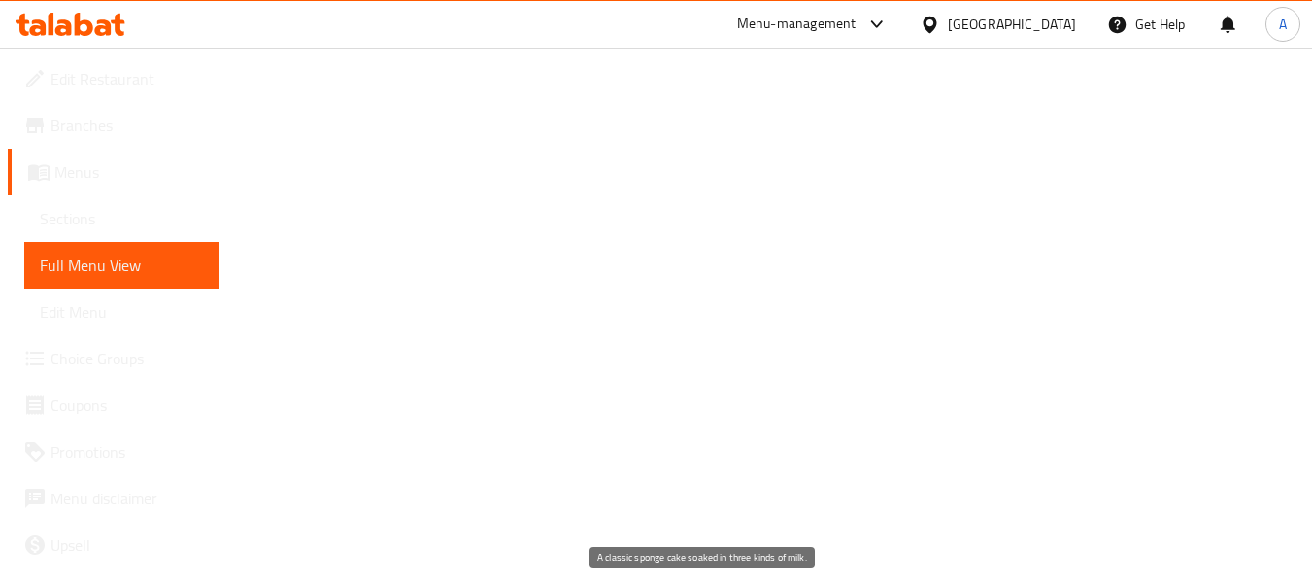
drag, startPoint x: 634, startPoint y: 421, endPoint x: 688, endPoint y: 423, distance: 53.4
copy span "soaked in"
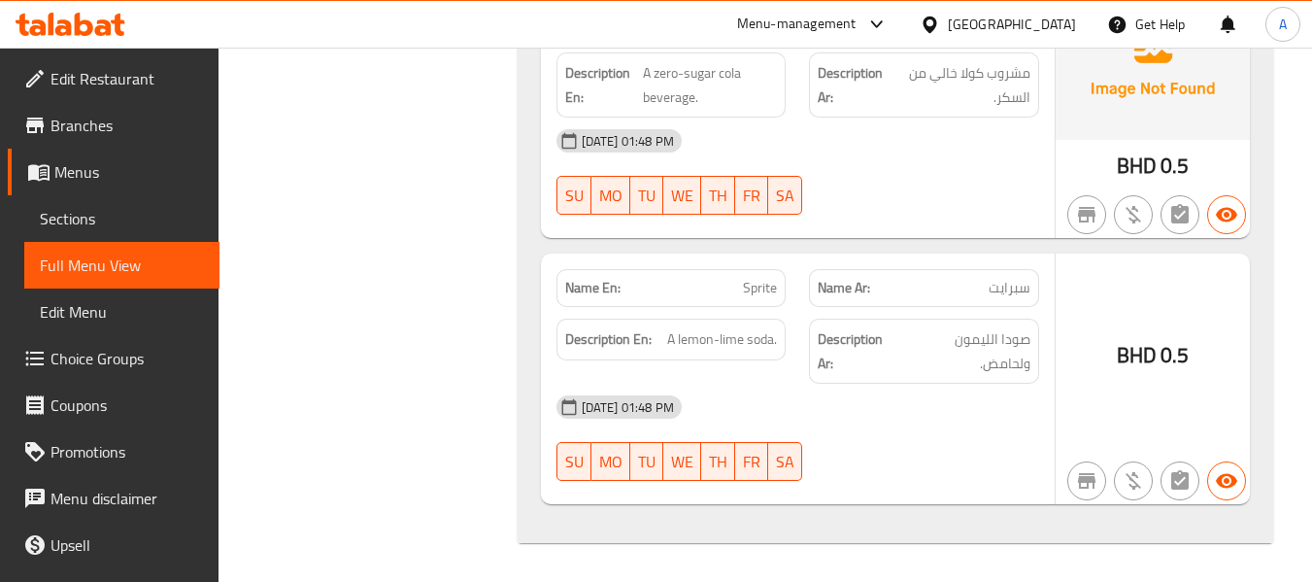
scroll to position [32337, 0]
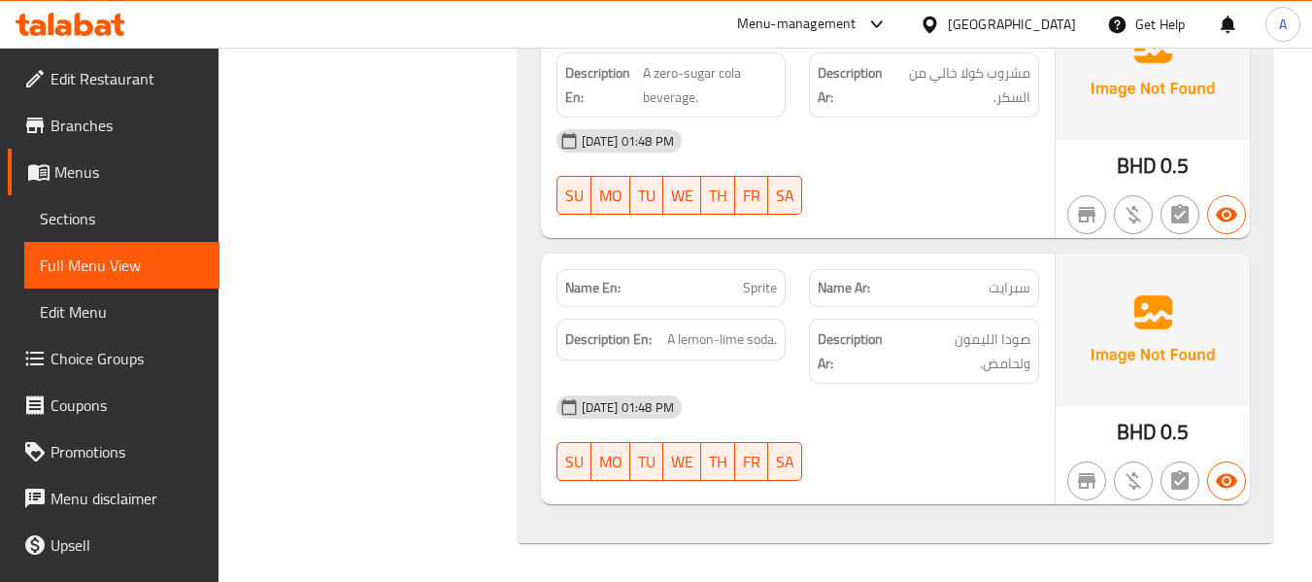
drag, startPoint x: 722, startPoint y: 153, endPoint x: 779, endPoint y: 160, distance: 56.7
copy span "Coke cola"
click at [698, 32] on span "Coke cola Zero" at bounding box center [735, 22] width 83 height 20
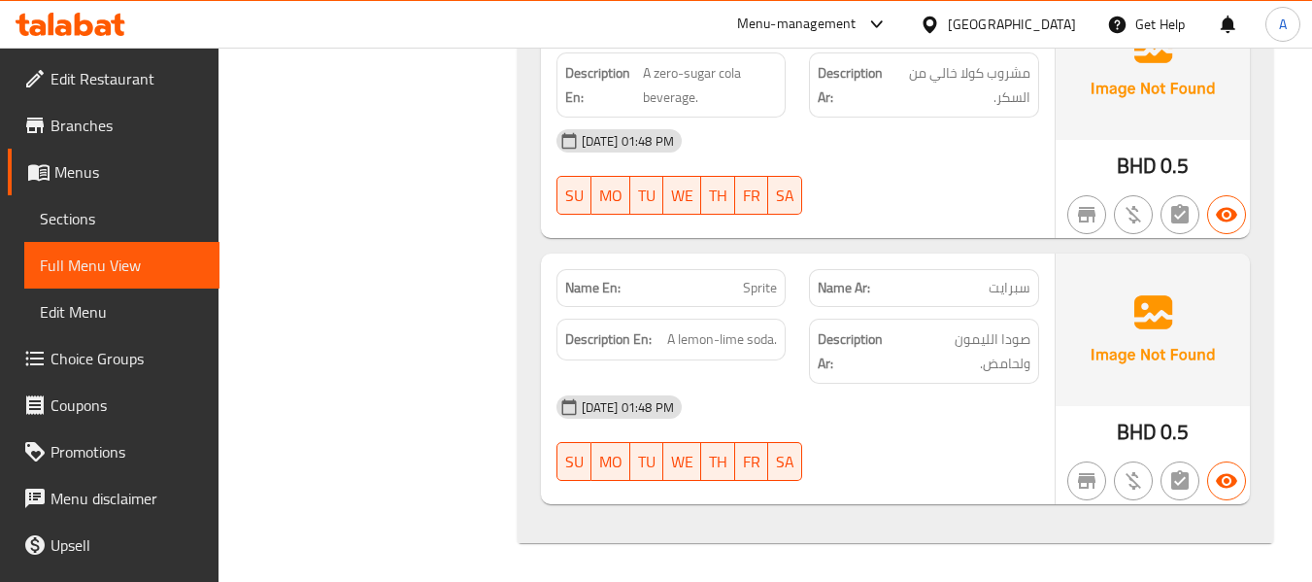
drag, startPoint x: 693, startPoint y: 230, endPoint x: 785, endPoint y: 236, distance: 91.5
click at [785, 41] on div "Name En: Coke cola Zero" at bounding box center [671, 22] width 230 height 38
copy span "Coke cola Zero"
click at [757, 298] on span "Sprite" at bounding box center [760, 288] width 34 height 20
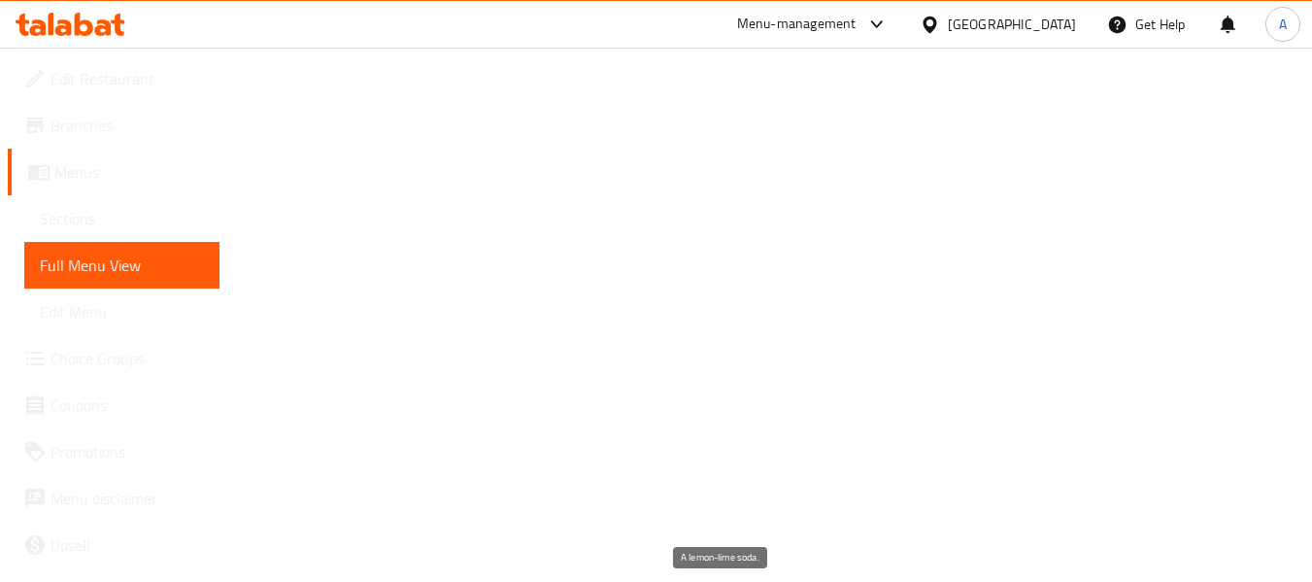
drag, startPoint x: 677, startPoint y: 349, endPoint x: 741, endPoint y: 361, distance: 65.3
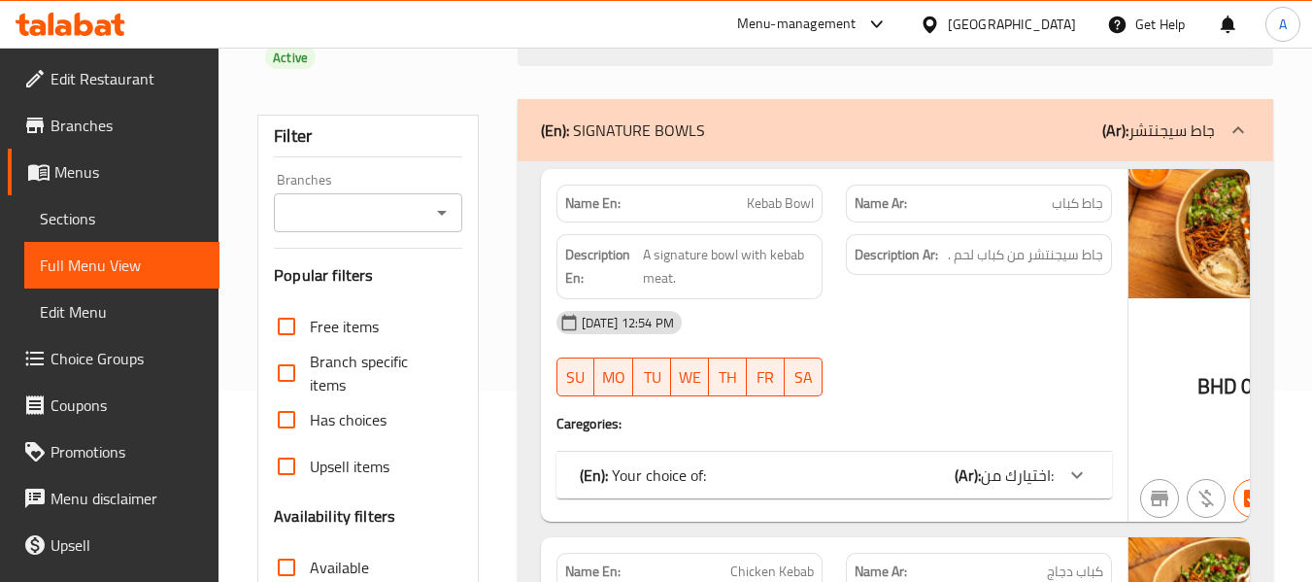
scroll to position [583, 0]
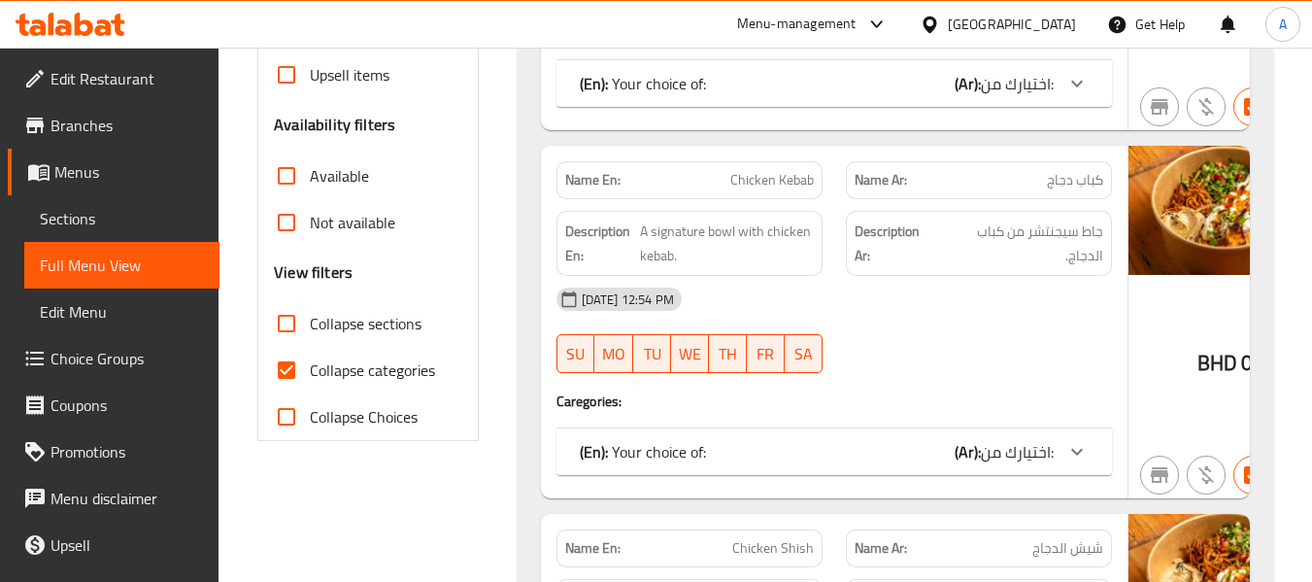
click at [367, 358] on span "Collapse categories" at bounding box center [372, 369] width 125 height 23
click at [310, 357] on input "Collapse categories" at bounding box center [286, 370] width 47 height 47
checkbox input "false"
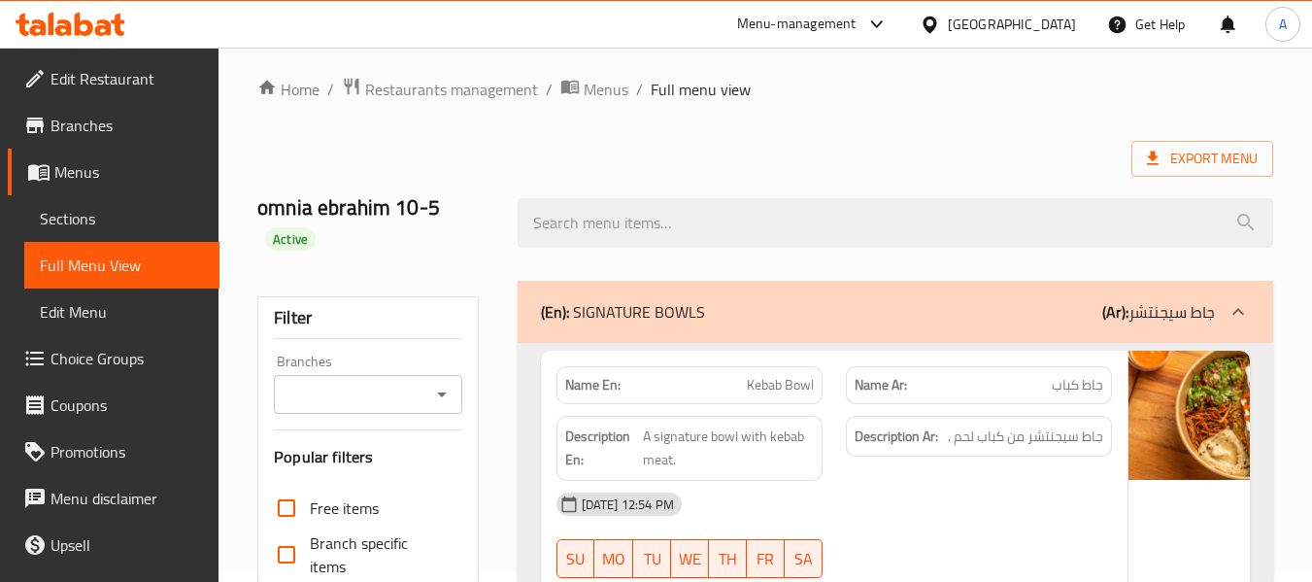
scroll to position [0, 0]
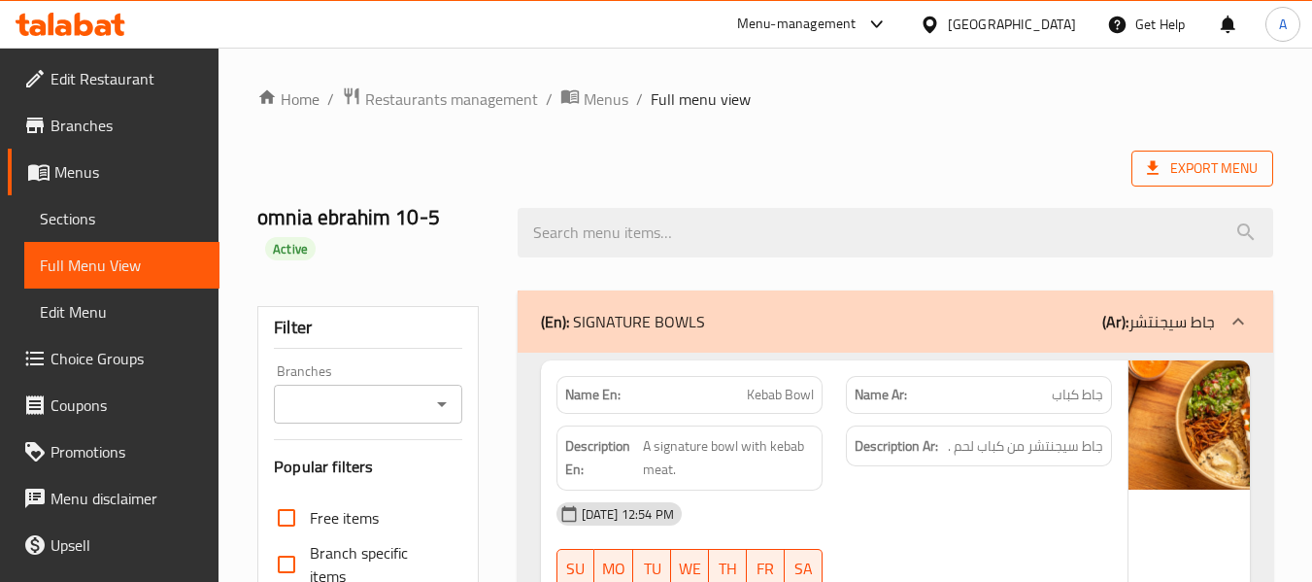
click at [1178, 169] on span "Export Menu" at bounding box center [1202, 168] width 111 height 24
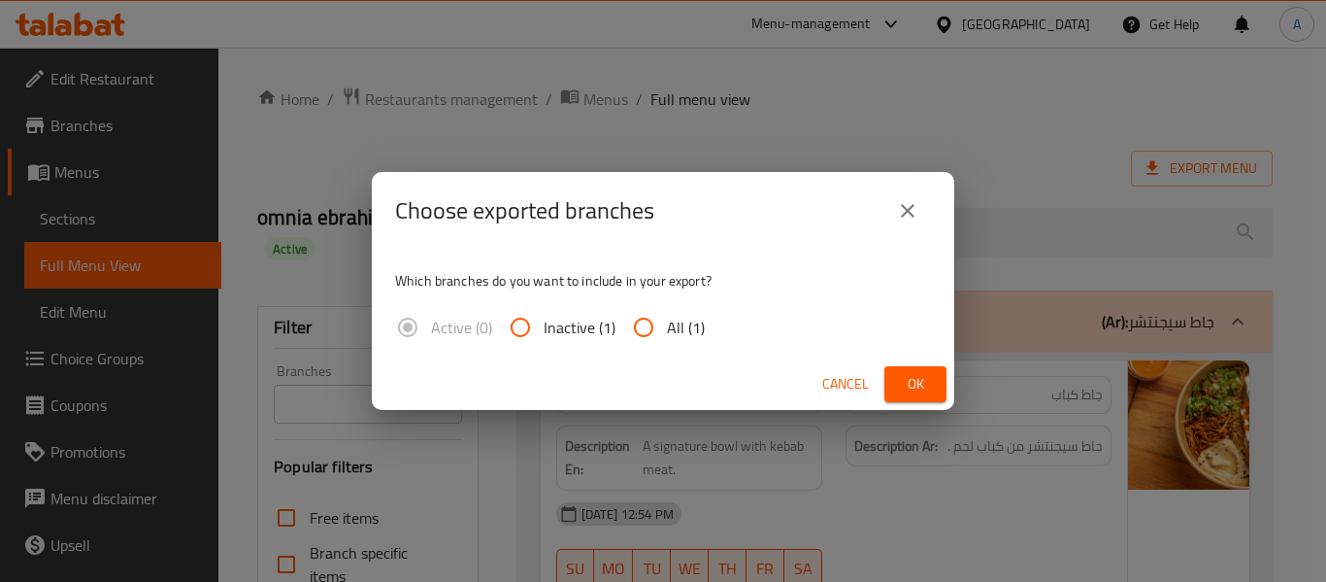
click at [697, 326] on span "All (1)" at bounding box center [686, 327] width 38 height 23
click at [667, 326] on input "All (1)" at bounding box center [644, 327] width 47 height 47
radio input "true"
click at [918, 379] on span "Ok" at bounding box center [915, 384] width 31 height 24
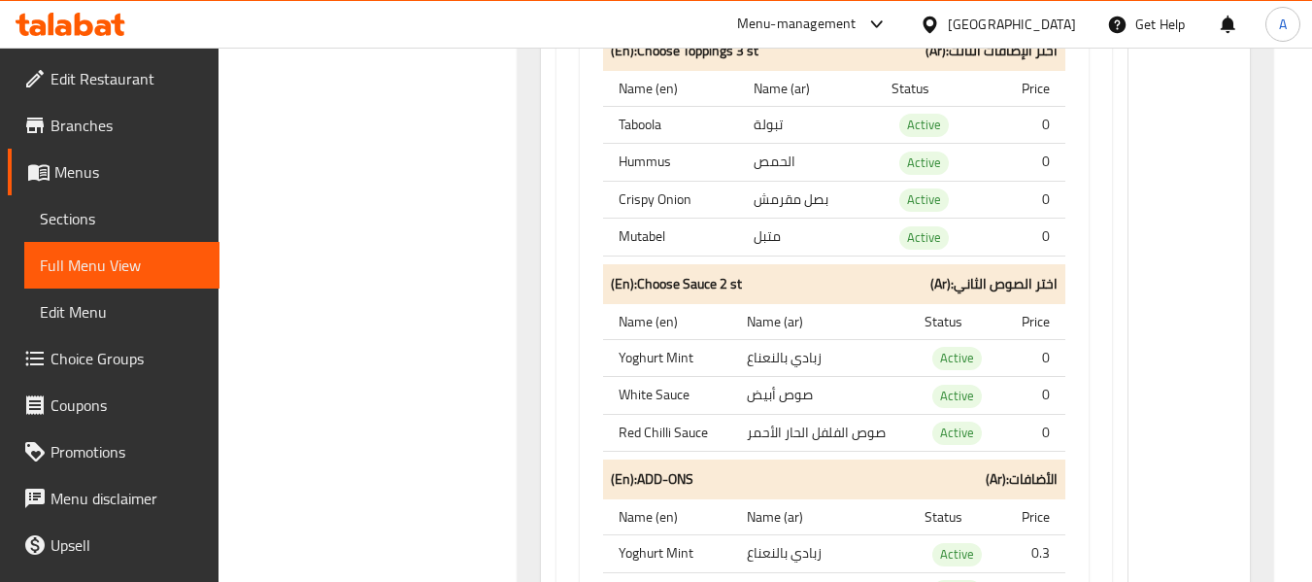
scroll to position [10196, 0]
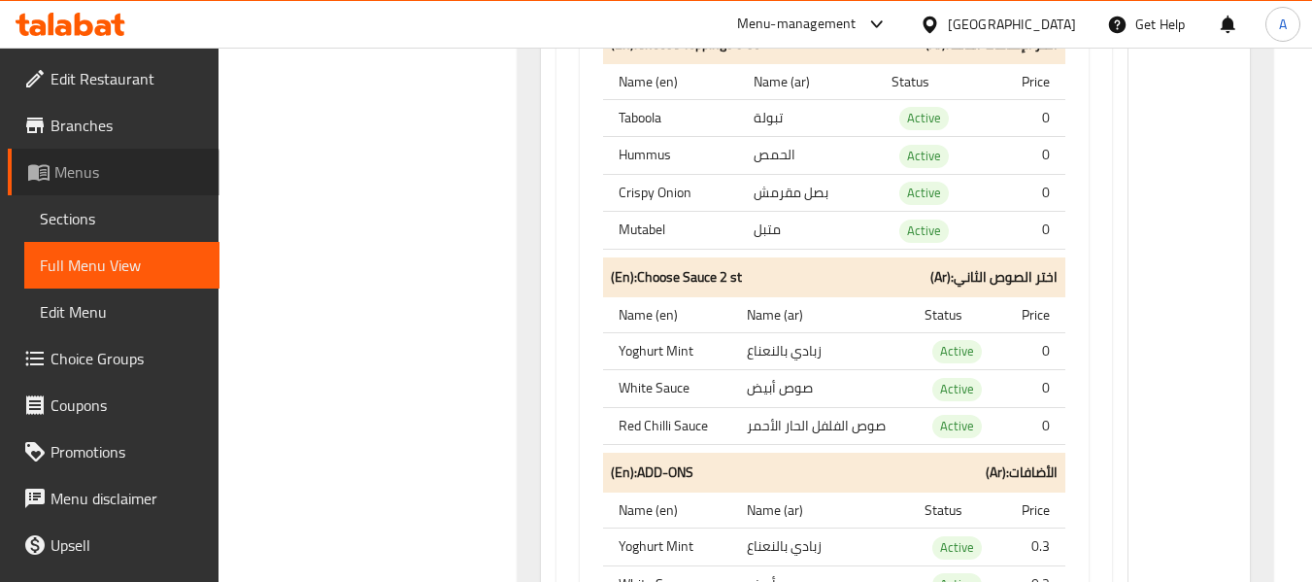
click at [115, 194] on link "Menus" at bounding box center [114, 172] width 212 height 47
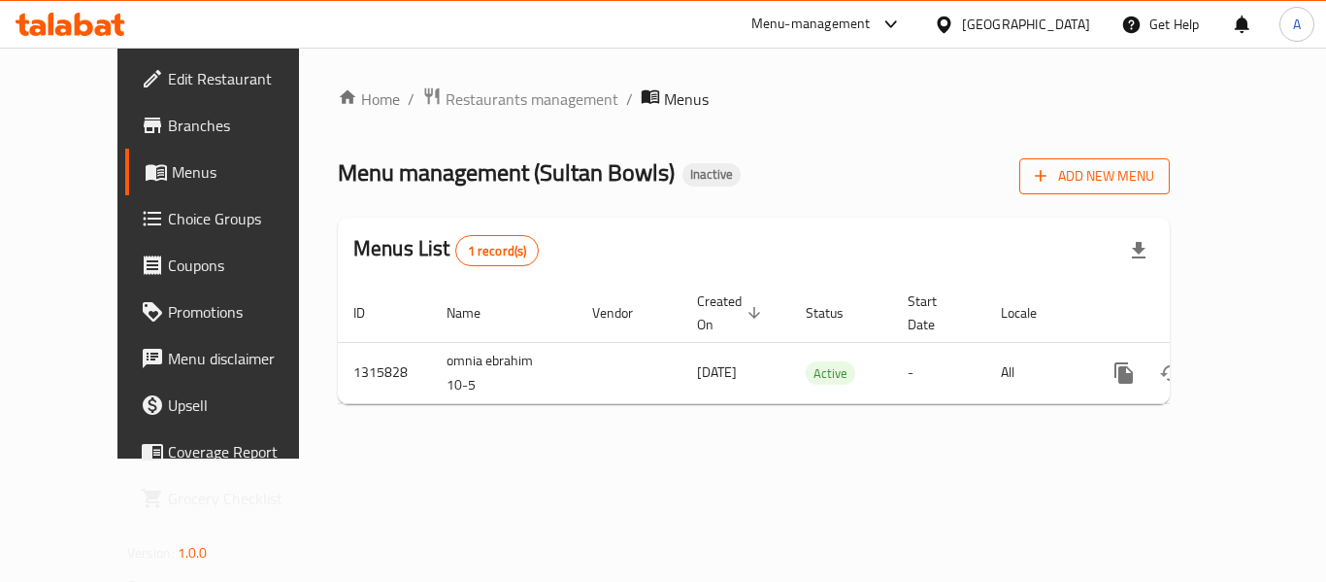
click at [1170, 158] on button "Add New Menu" at bounding box center [1095, 176] width 151 height 36
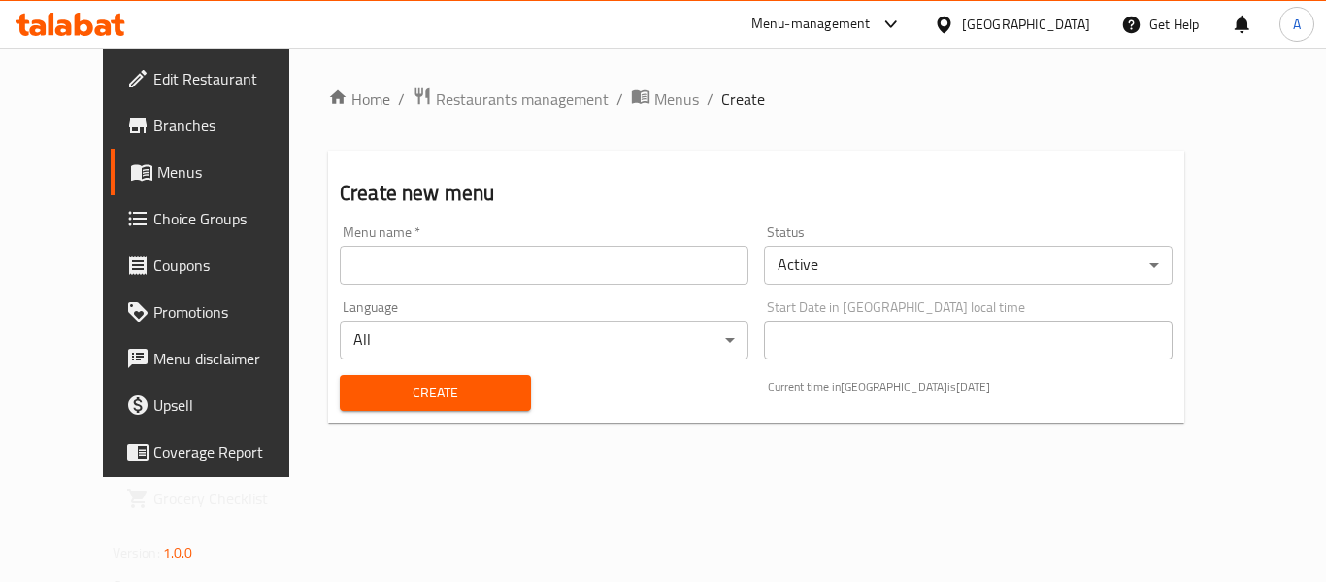
click at [569, 253] on input "text" at bounding box center [544, 265] width 409 height 39
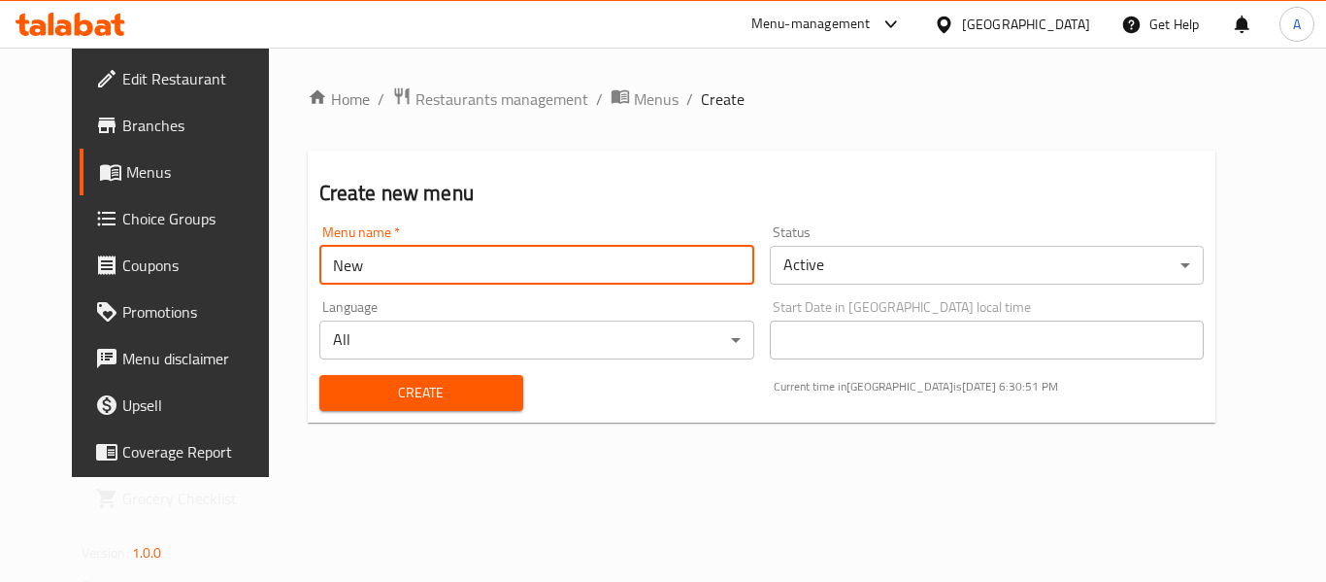
type input "New"
click at [319, 375] on button "Create" at bounding box center [421, 393] width 204 height 36
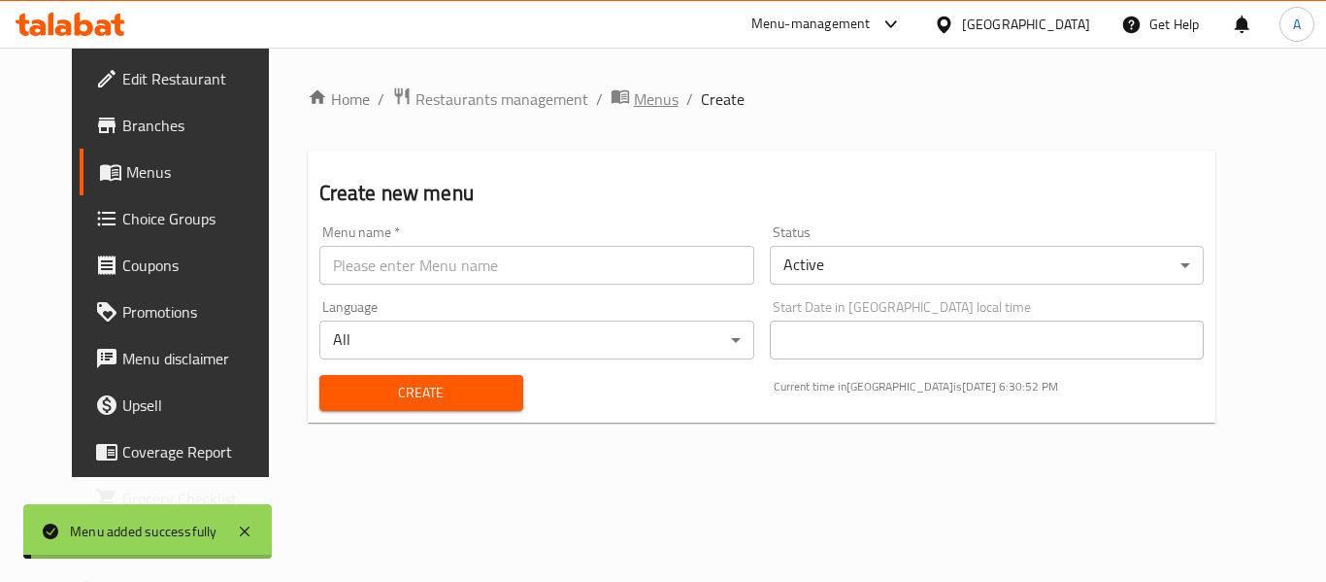
click at [634, 99] on span "Menus" at bounding box center [656, 98] width 45 height 23
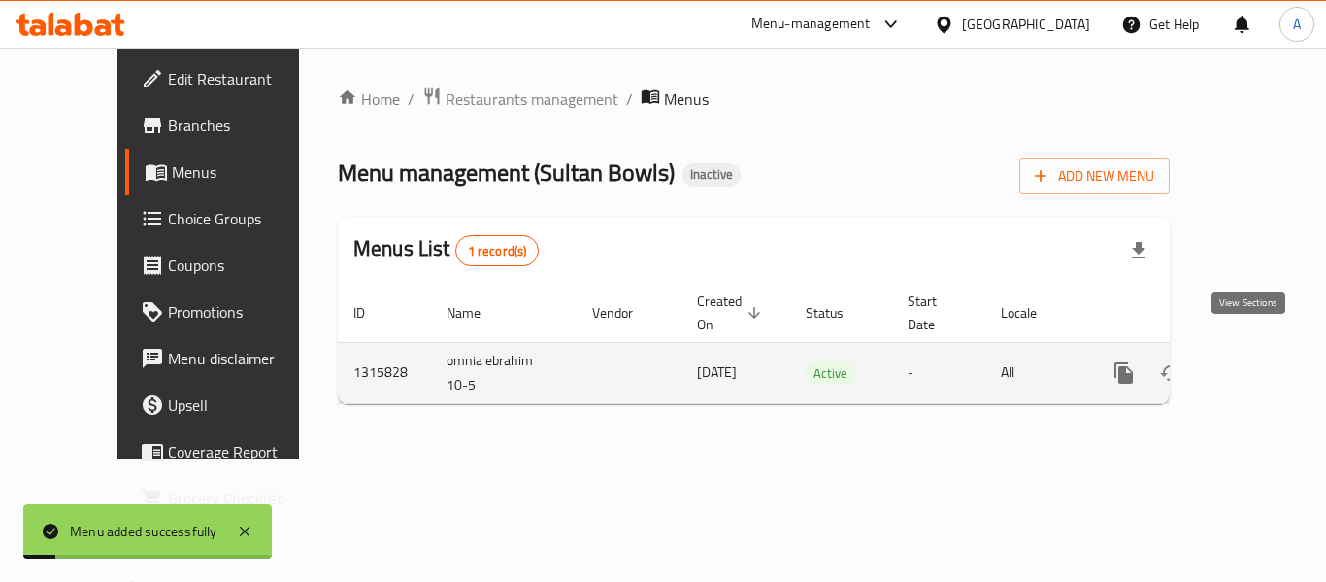
click at [1253, 361] on icon "enhanced table" at bounding box center [1264, 372] width 23 height 23
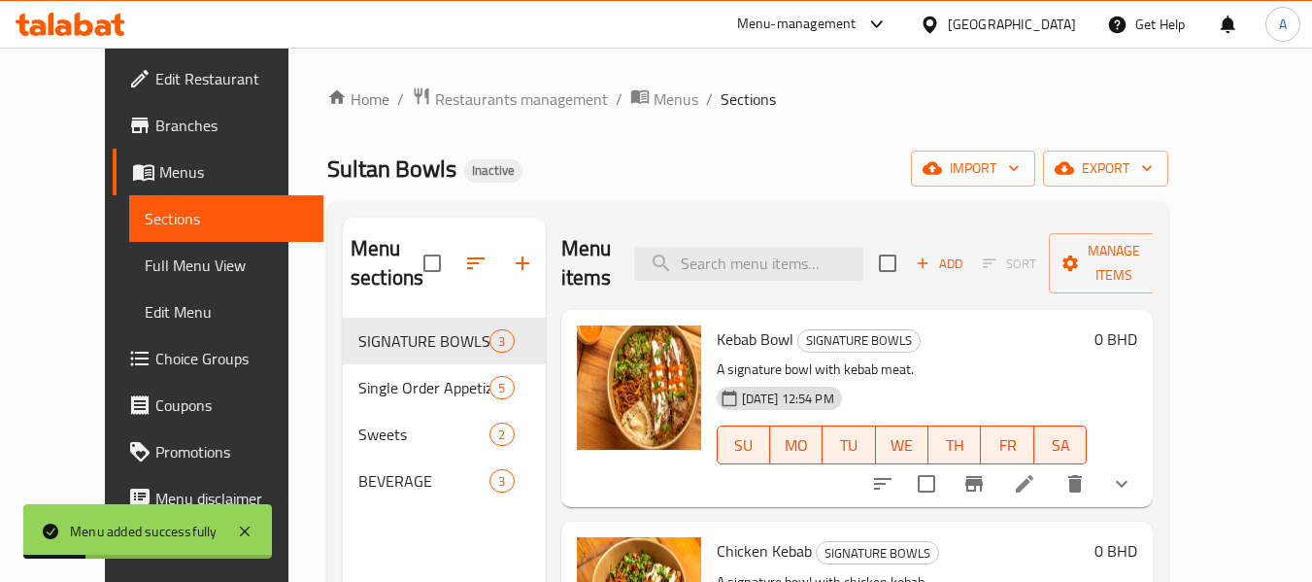
click at [159, 181] on span "Menus" at bounding box center [234, 171] width 150 height 23
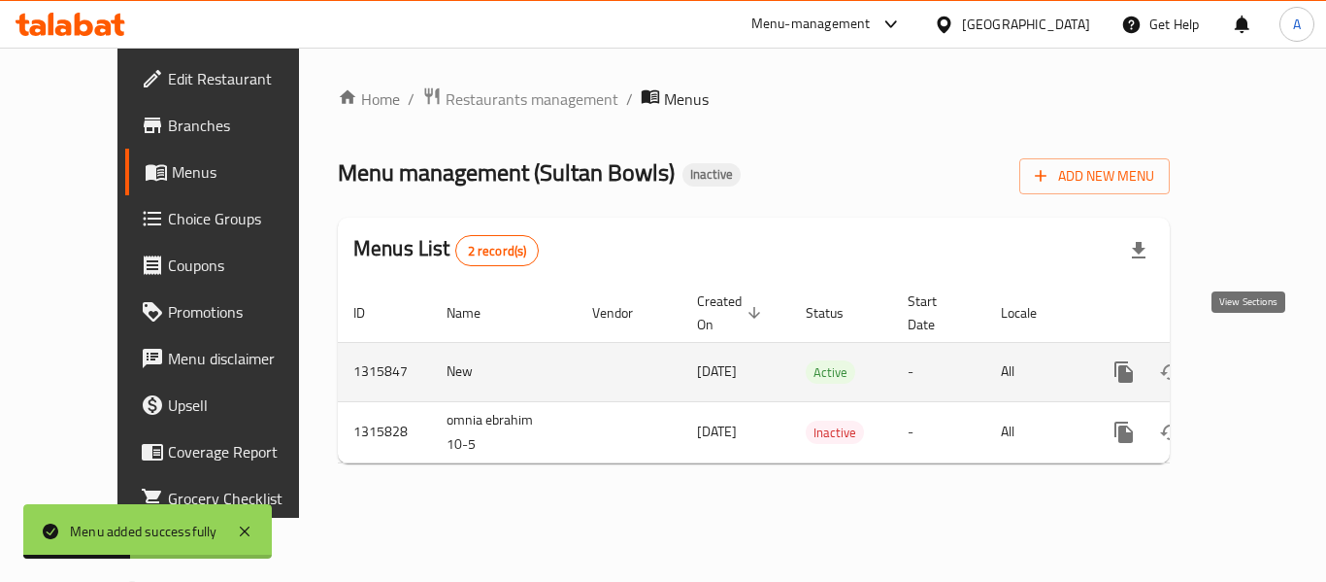
click at [1253, 360] on icon "enhanced table" at bounding box center [1264, 371] width 23 height 23
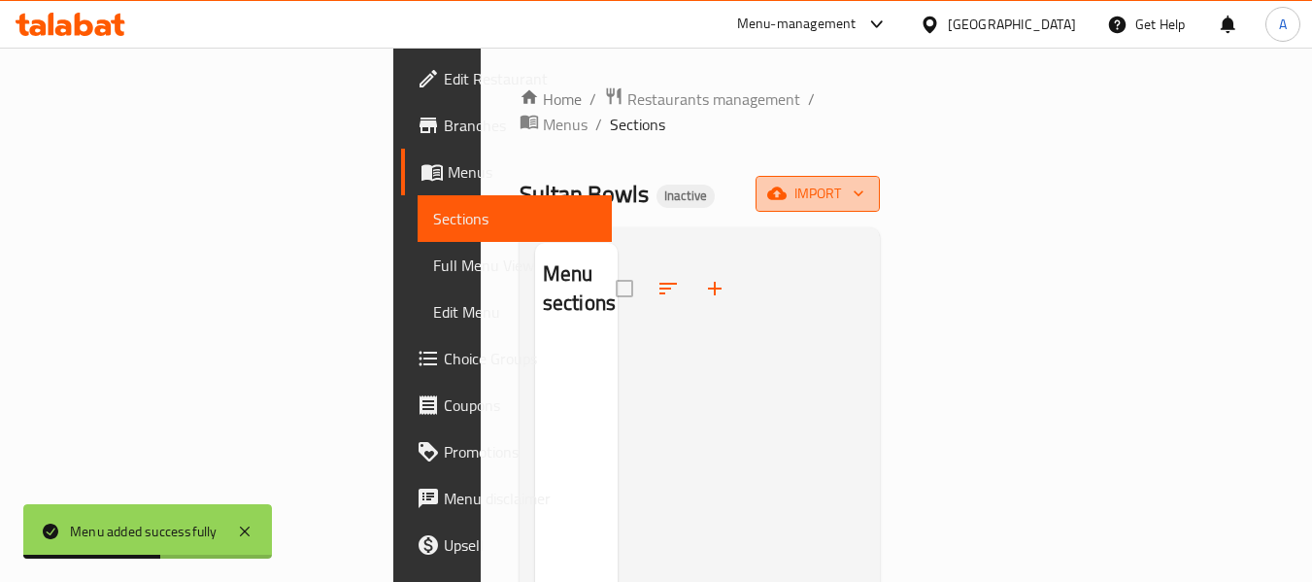
click at [864, 182] on span "import" at bounding box center [817, 194] width 93 height 24
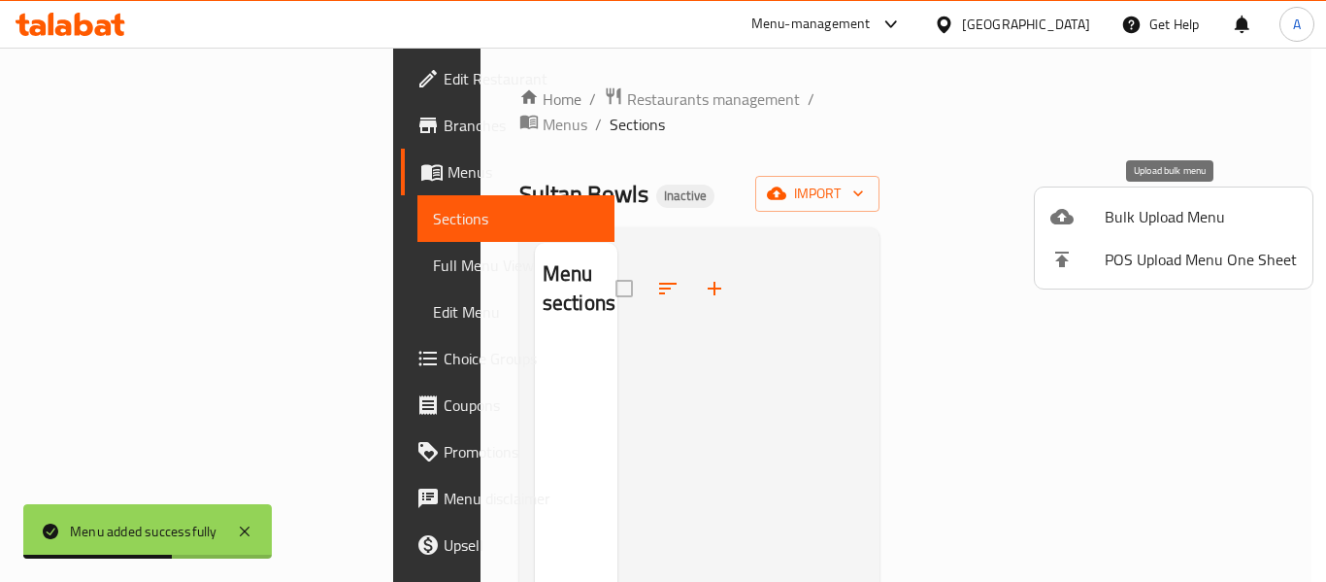
click at [1146, 218] on span "Bulk Upload Menu" at bounding box center [1201, 216] width 192 height 23
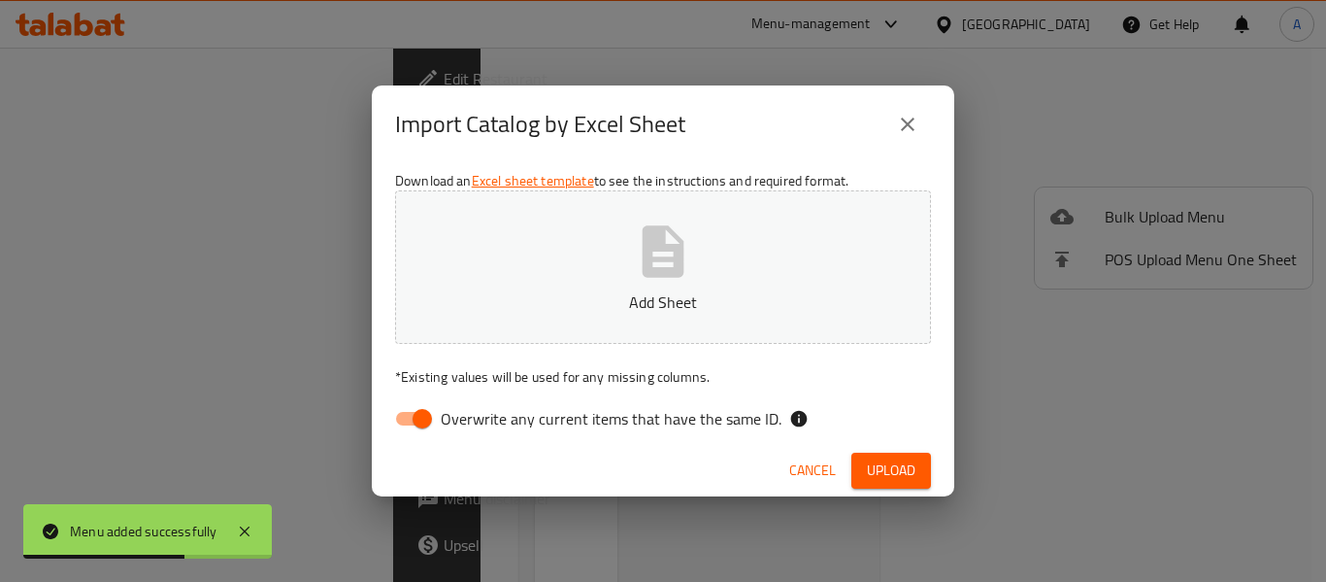
click at [681, 411] on span "Overwrite any current items that have the same ID." at bounding box center [611, 418] width 341 height 23
click at [478, 411] on input "Overwrite any current items that have the same ID." at bounding box center [422, 418] width 111 height 37
checkbox input "false"
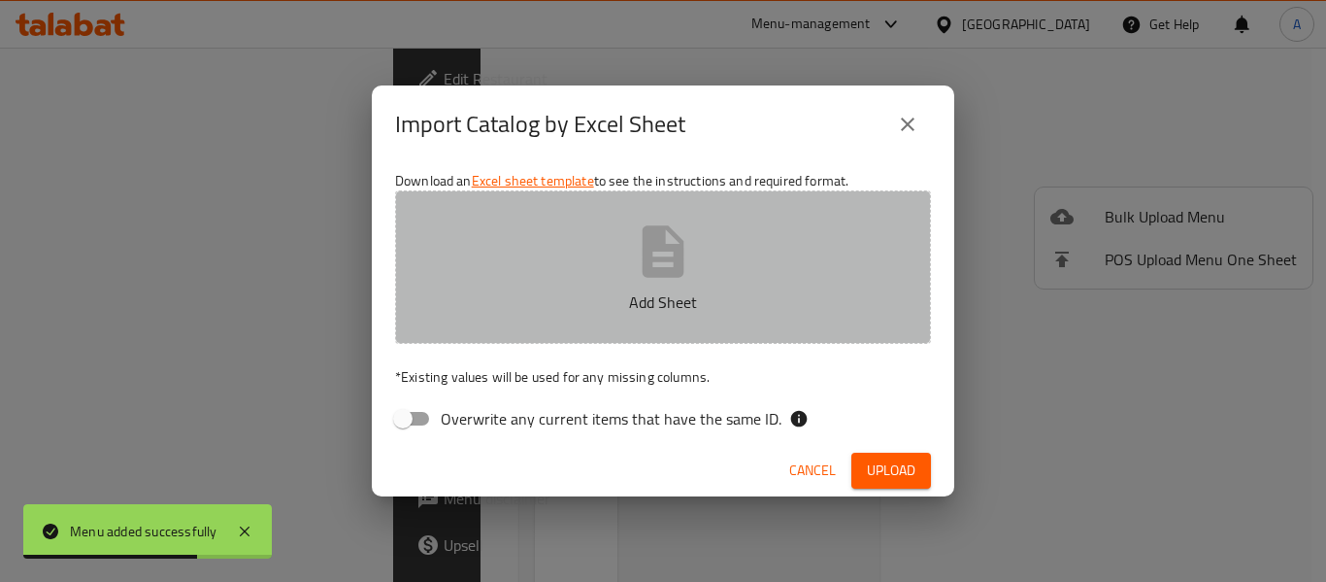
click at [646, 283] on button "Add Sheet" at bounding box center [663, 266] width 536 height 153
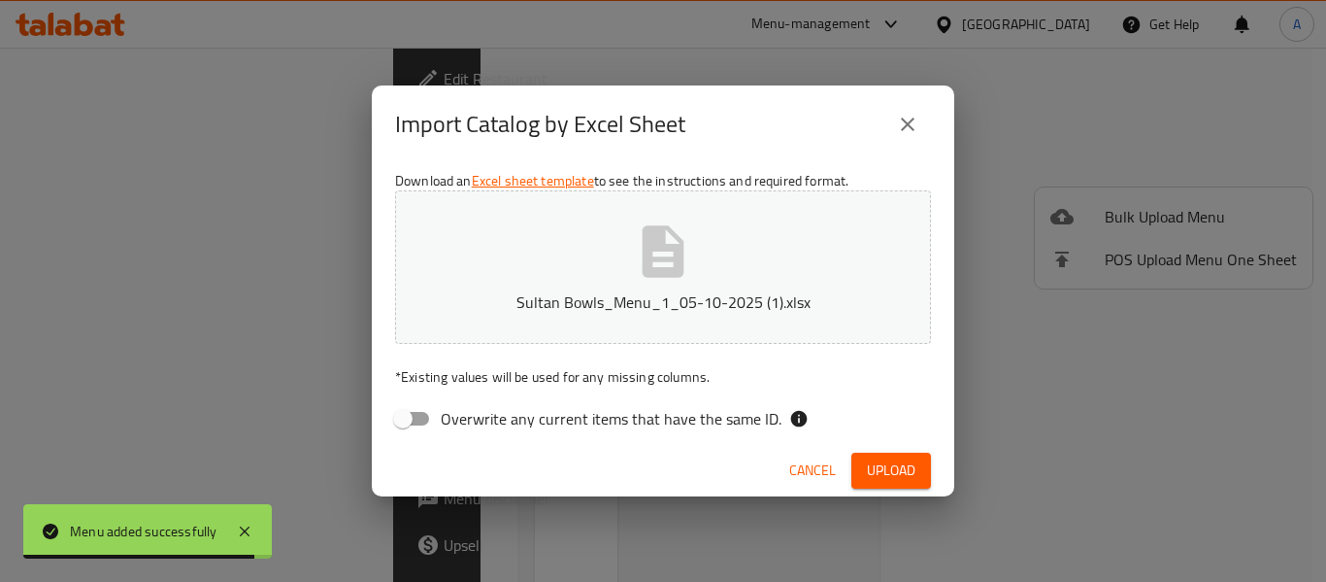
click at [901, 481] on span "Upload" at bounding box center [891, 470] width 49 height 24
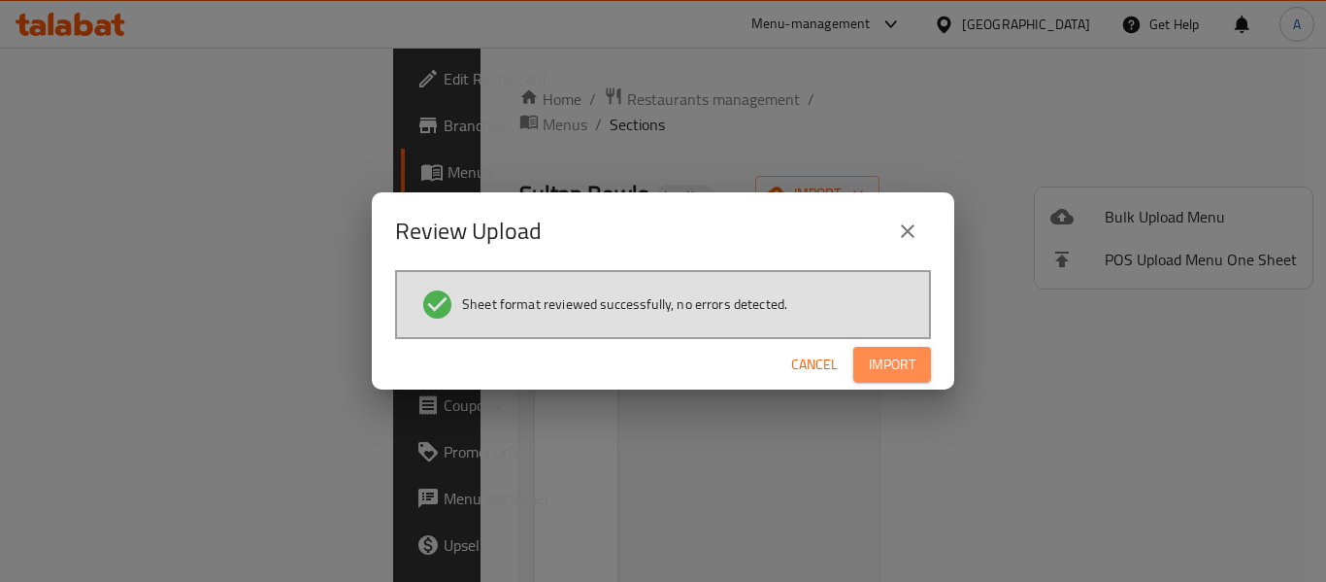
click at [904, 356] on span "Import" at bounding box center [892, 365] width 47 height 24
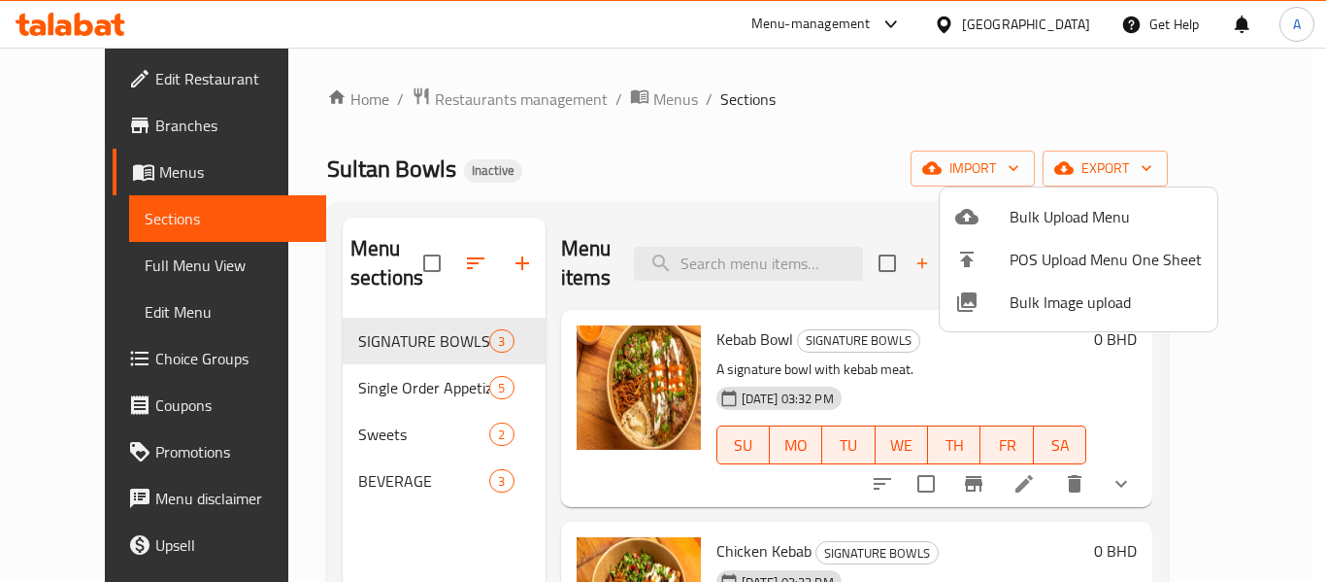
click at [746, 133] on div at bounding box center [663, 291] width 1326 height 582
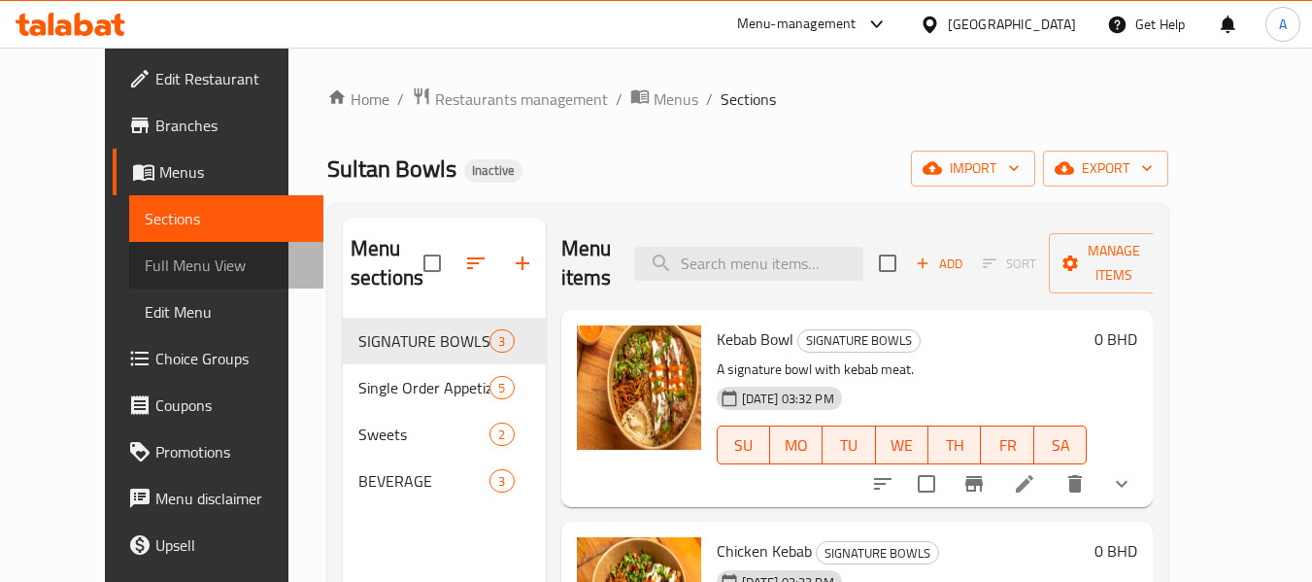
click at [133, 249] on link "Full Menu View" at bounding box center [226, 265] width 195 height 47
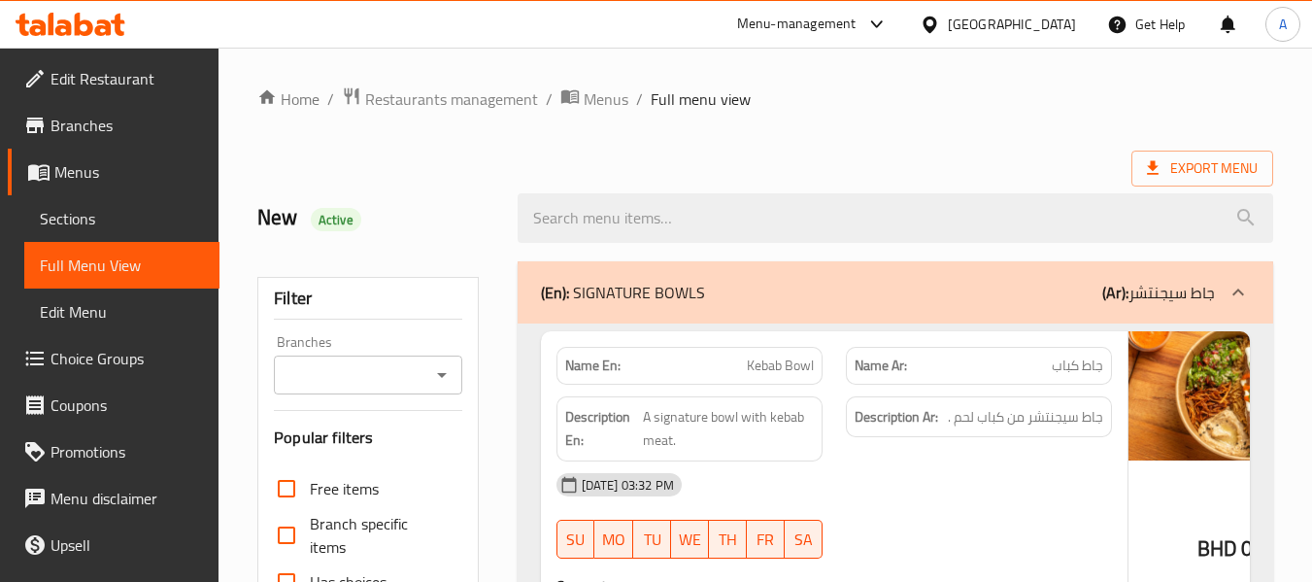
click at [132, 195] on link "Sections" at bounding box center [121, 218] width 195 height 47
